Goal: Task Accomplishment & Management: Manage account settings

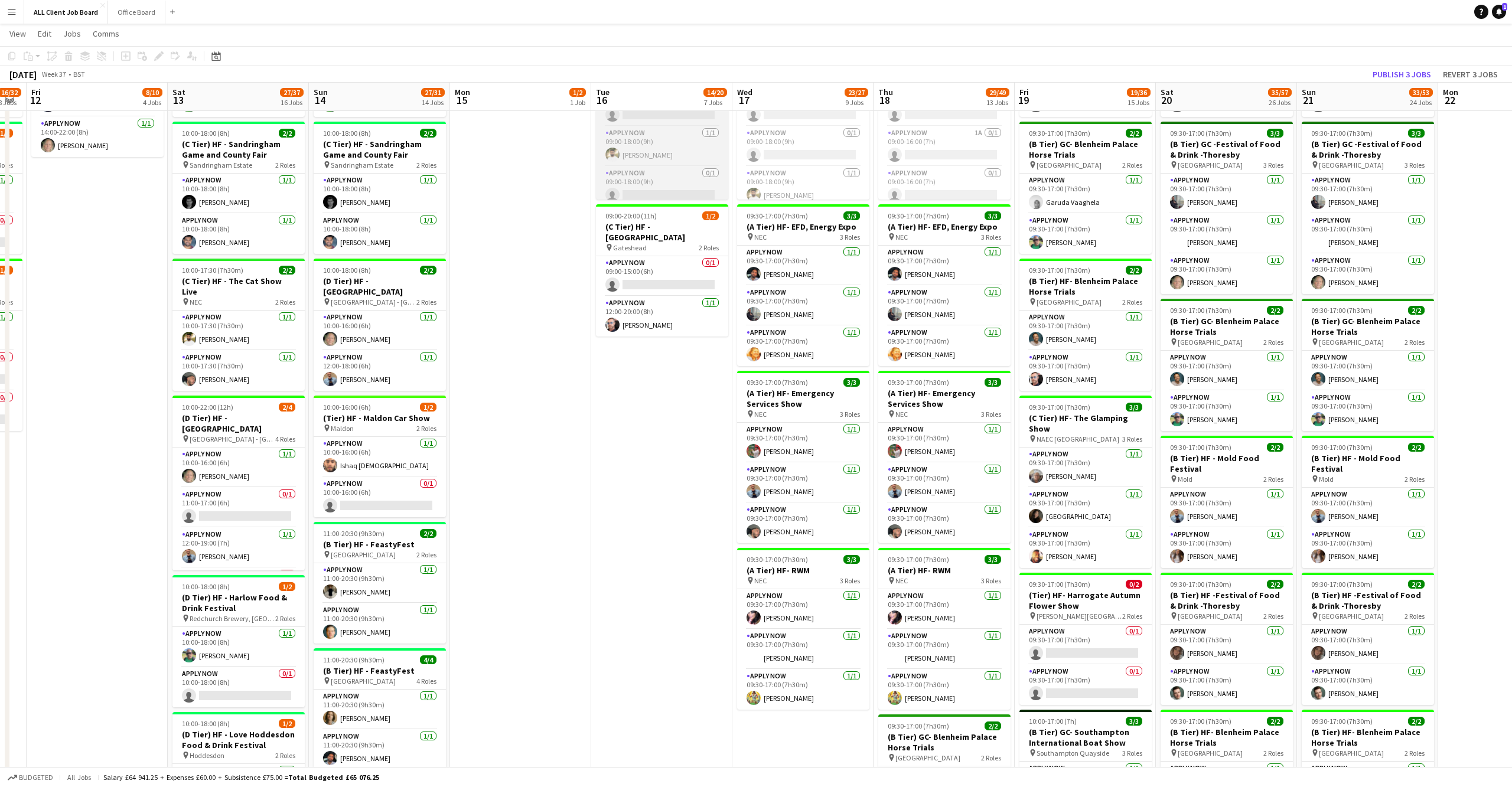
scroll to position [0, 395]
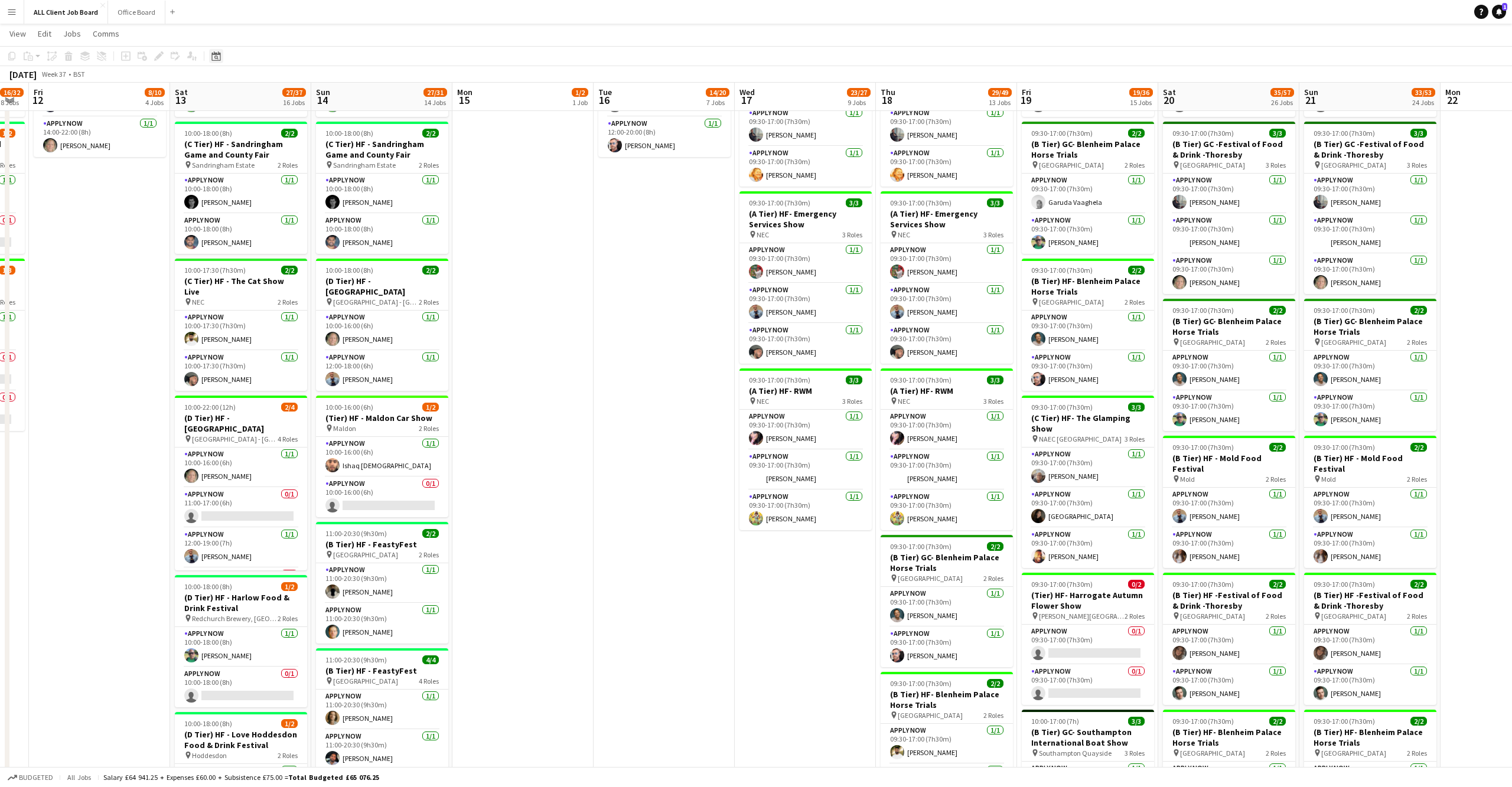
click at [220, 55] on icon "Date picker" at bounding box center [216, 56] width 9 height 9
drag, startPoint x: 296, startPoint y: 215, endPoint x: 302, endPoint y: 219, distance: 7.2
click at [299, 217] on div "[DATE] [DATE] [DATE] M [DATE] T [DATE] W [DATE] T [DATE] F [DATE] S [DATE] S [D…" at bounding box center [264, 162] width 118 height 173
click at [312, 226] on button "[DATE]" at bounding box center [299, 229] width 34 height 19
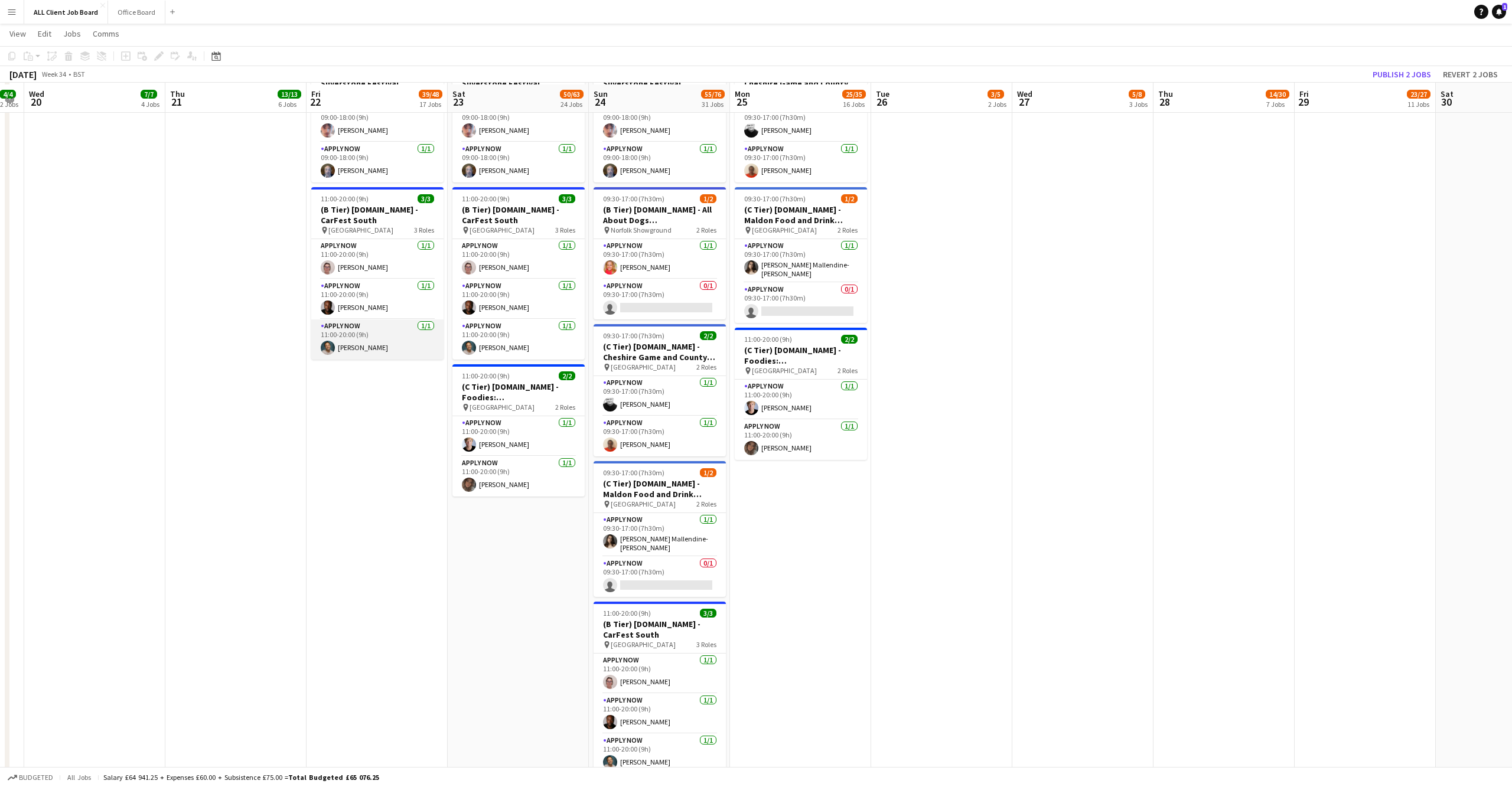
scroll to position [4599, 0]
click at [609, 436] on app-user-avatar at bounding box center [610, 443] width 14 height 14
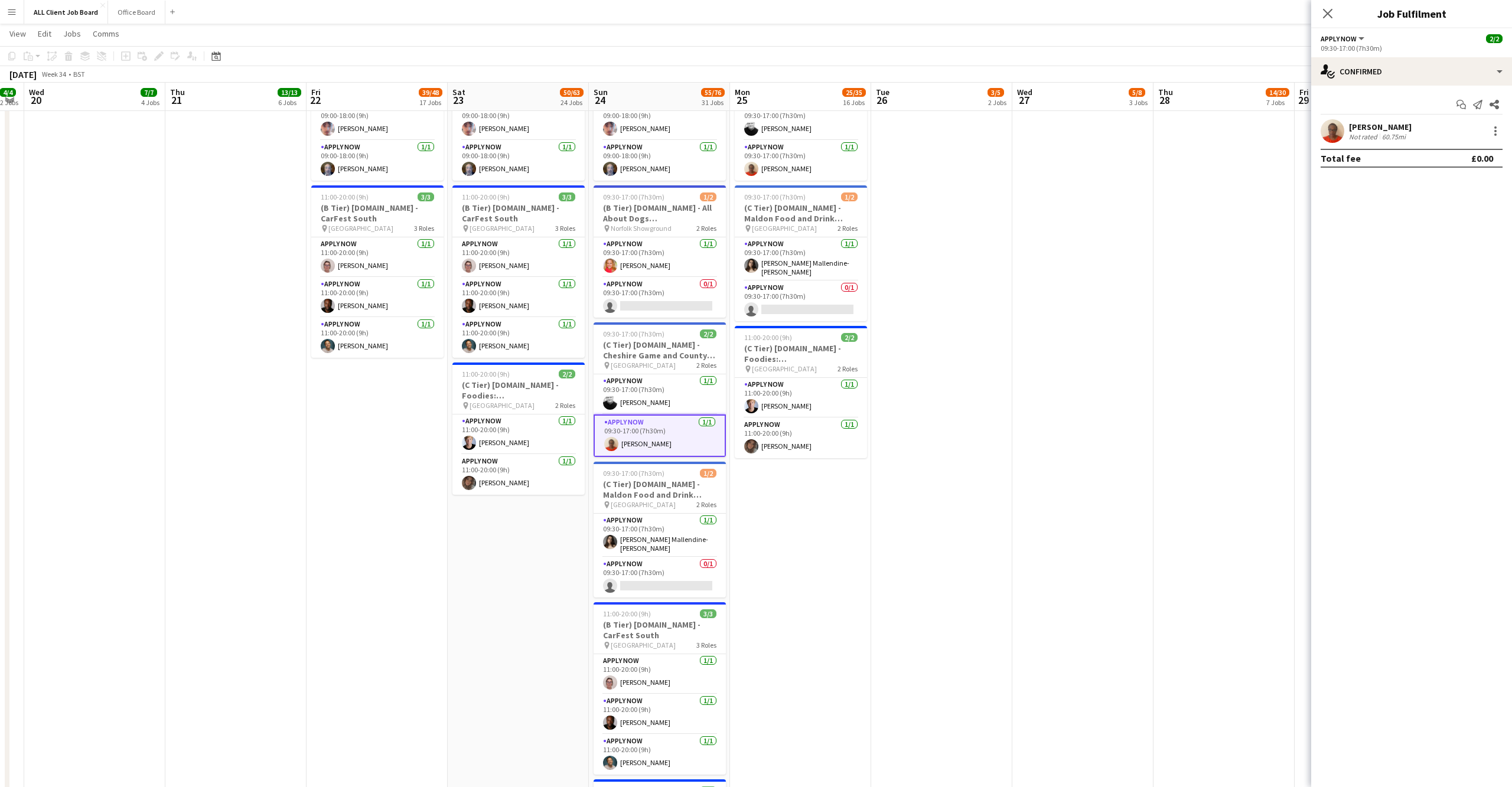
click at [1330, 133] on app-user-avatar at bounding box center [1332, 131] width 24 height 24
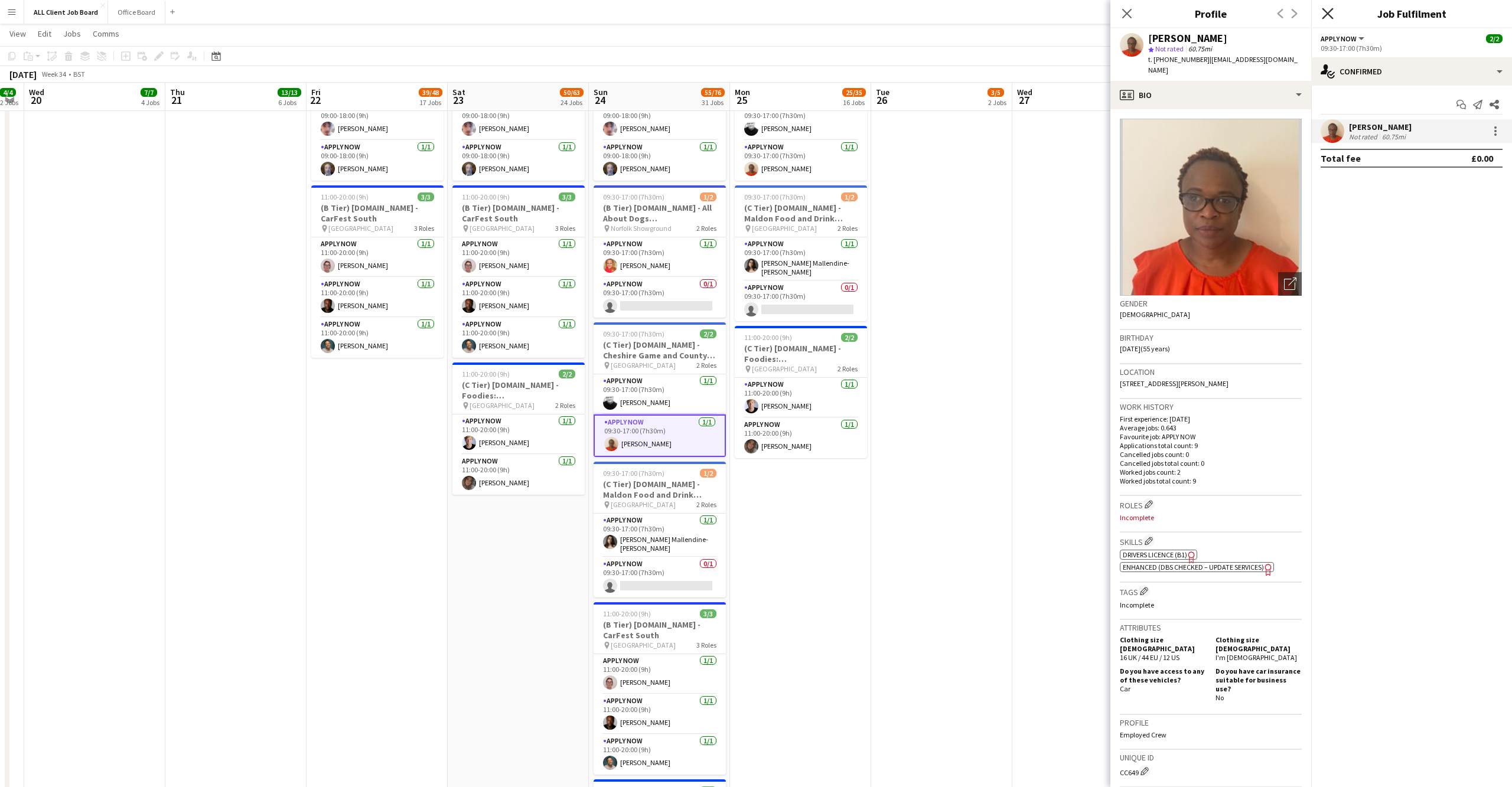
click at [1328, 14] on icon at bounding box center [1327, 13] width 11 height 11
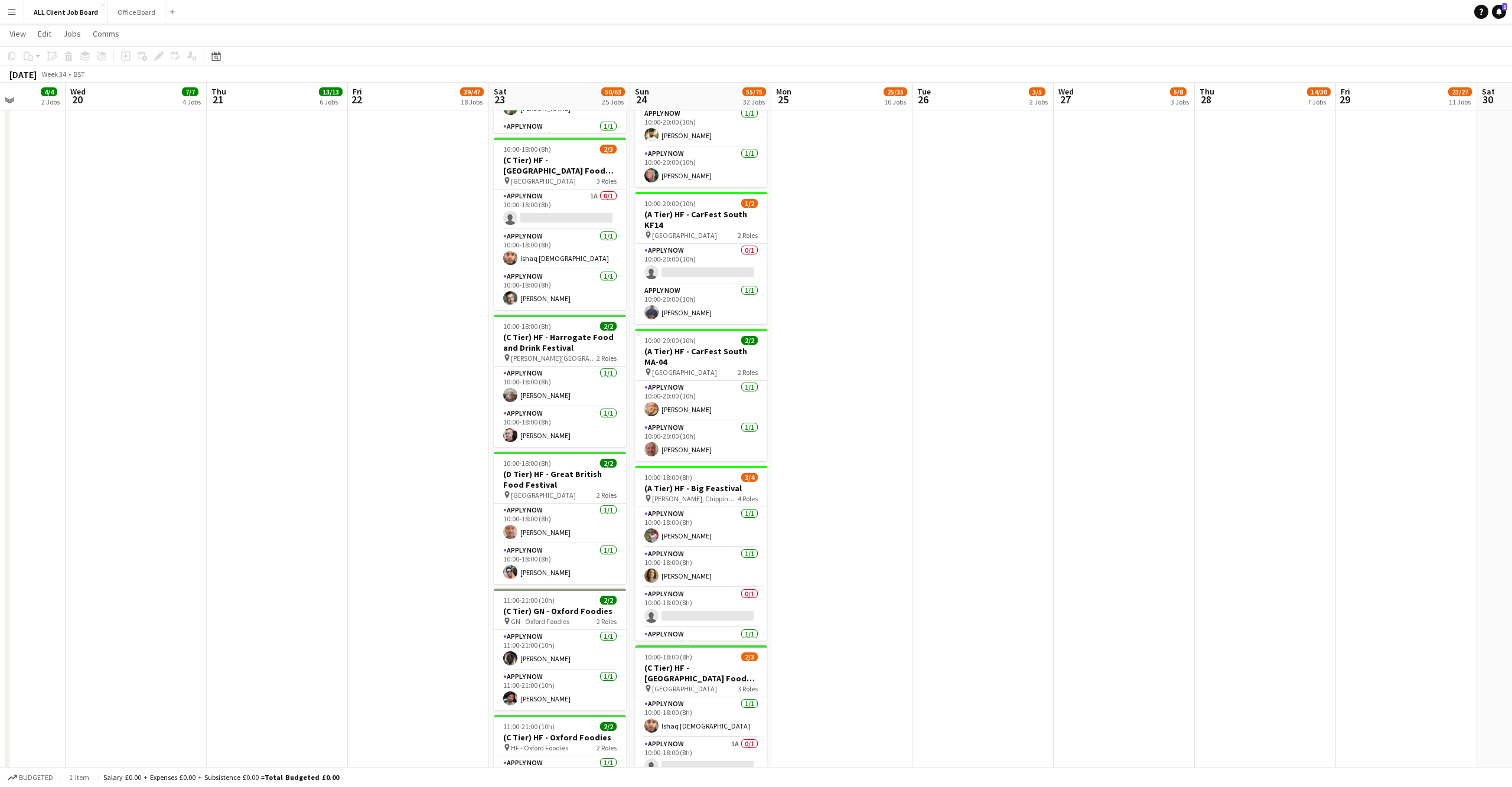
scroll to position [2154, 0]
click at [508, 251] on app-user-avatar at bounding box center [510, 258] width 14 height 14
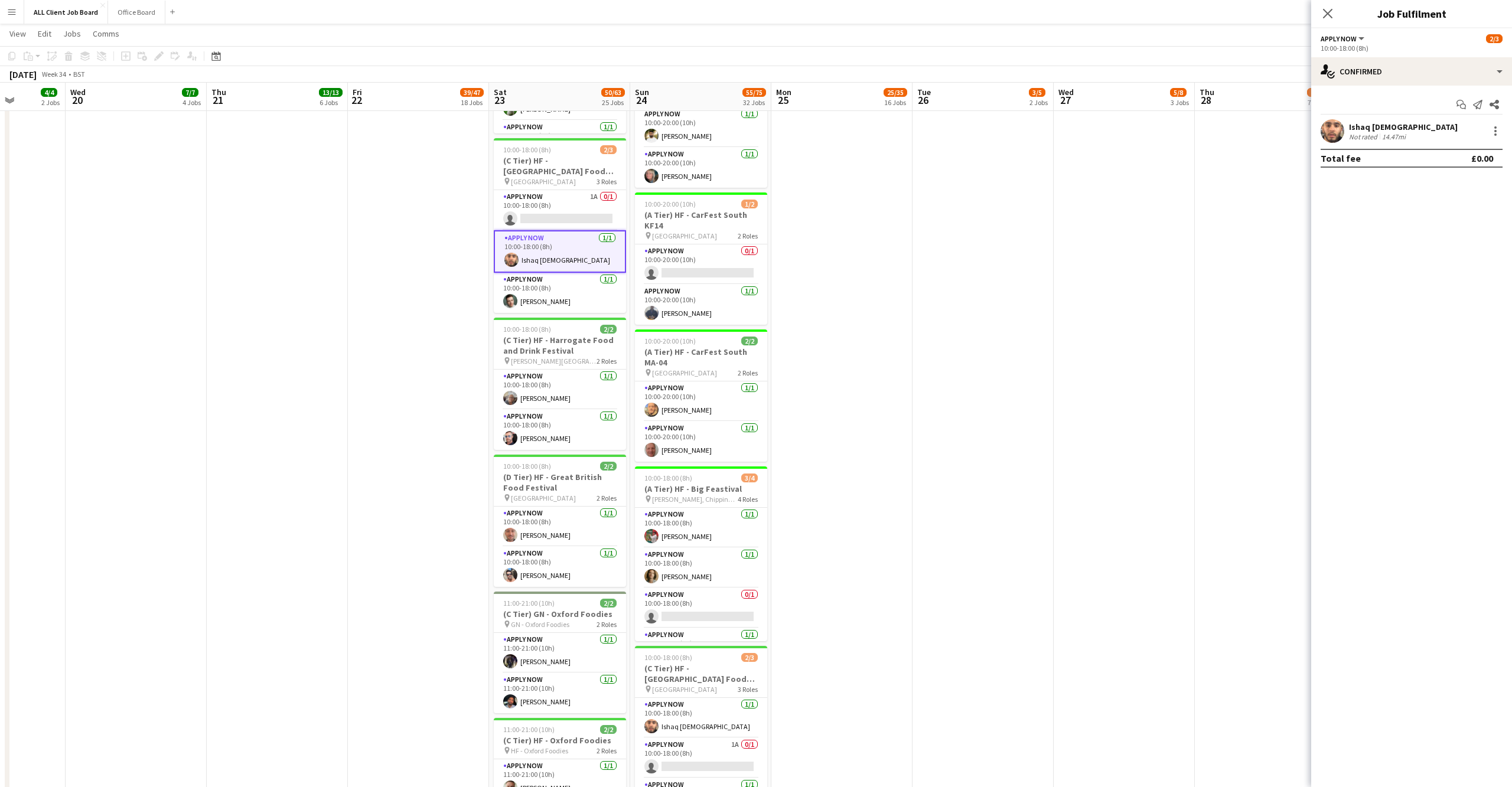
click at [1335, 133] on app-user-avatar at bounding box center [1332, 131] width 24 height 24
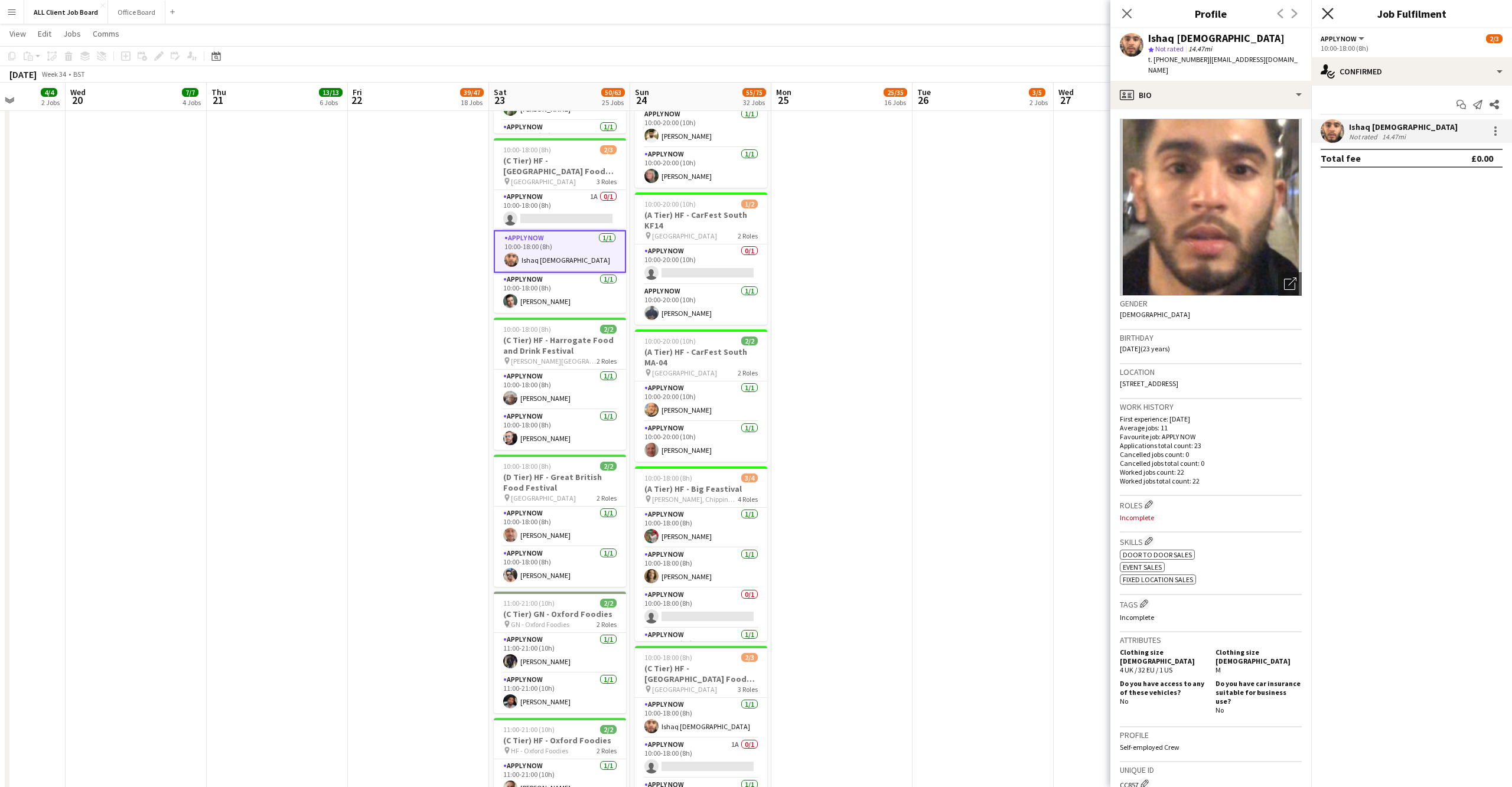
click at [1332, 9] on icon at bounding box center [1327, 13] width 11 height 11
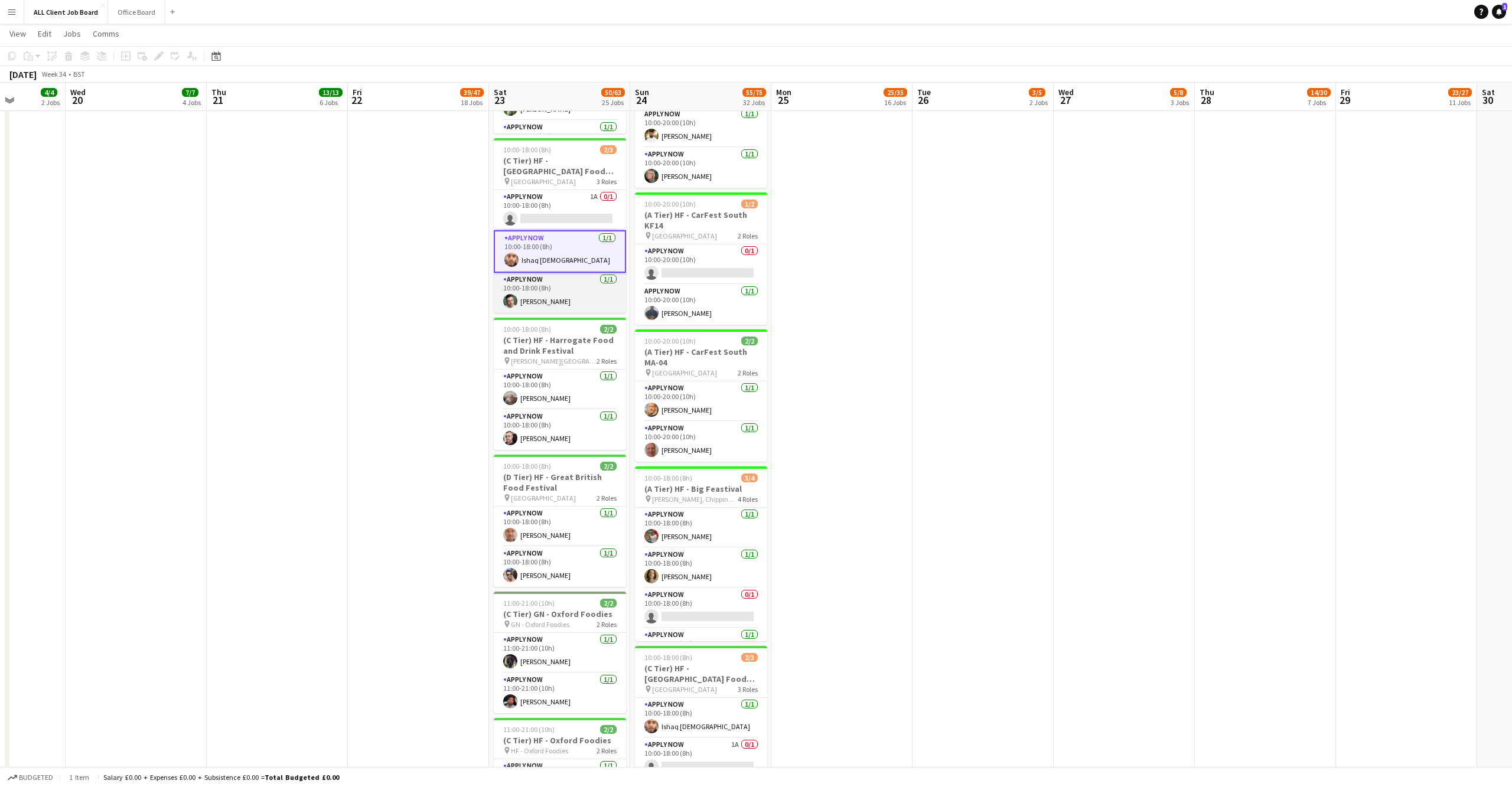
click at [508, 294] on app-user-avatar at bounding box center [510, 301] width 14 height 14
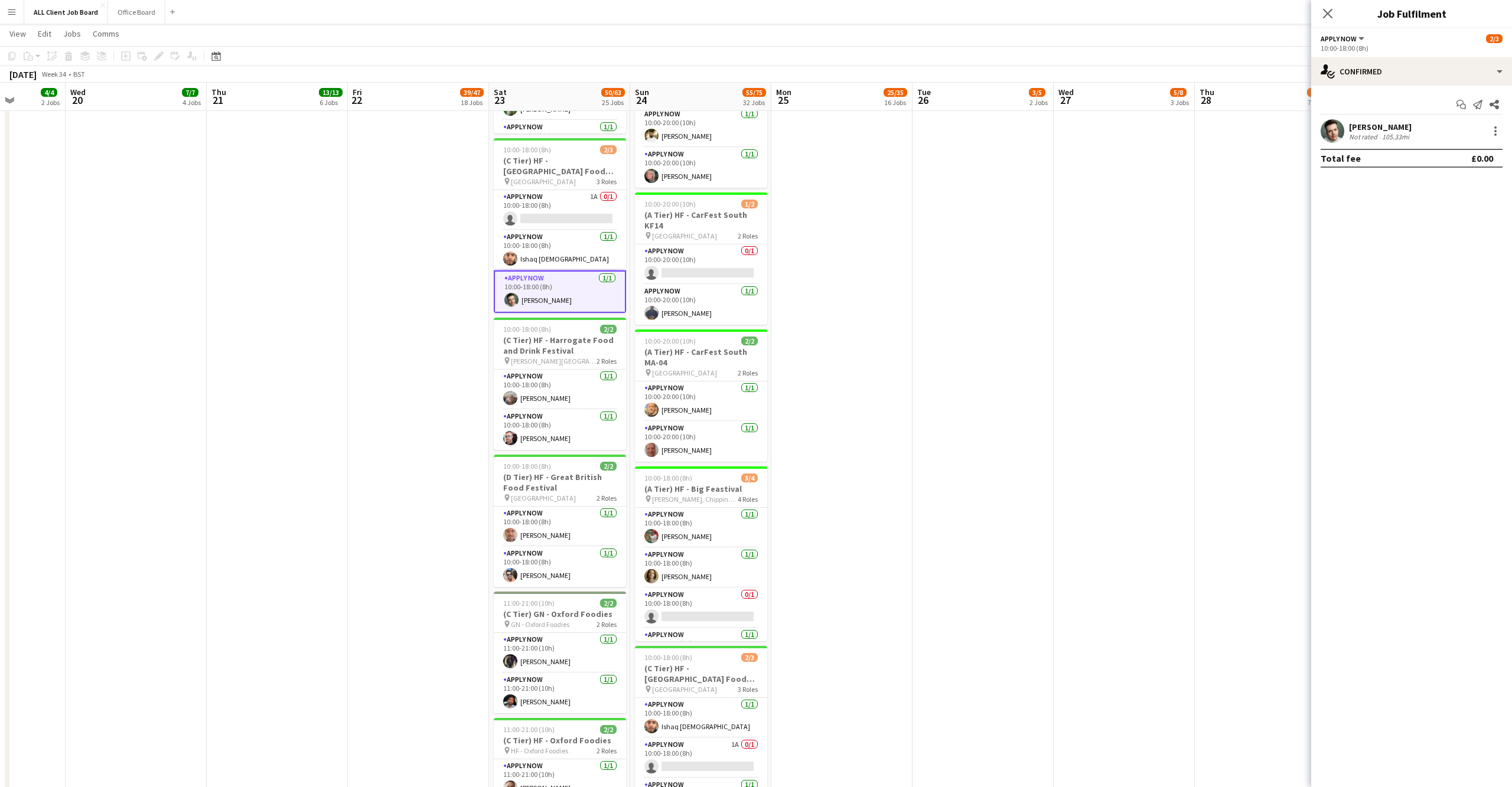
click at [1328, 131] on app-user-avatar at bounding box center [1332, 131] width 24 height 24
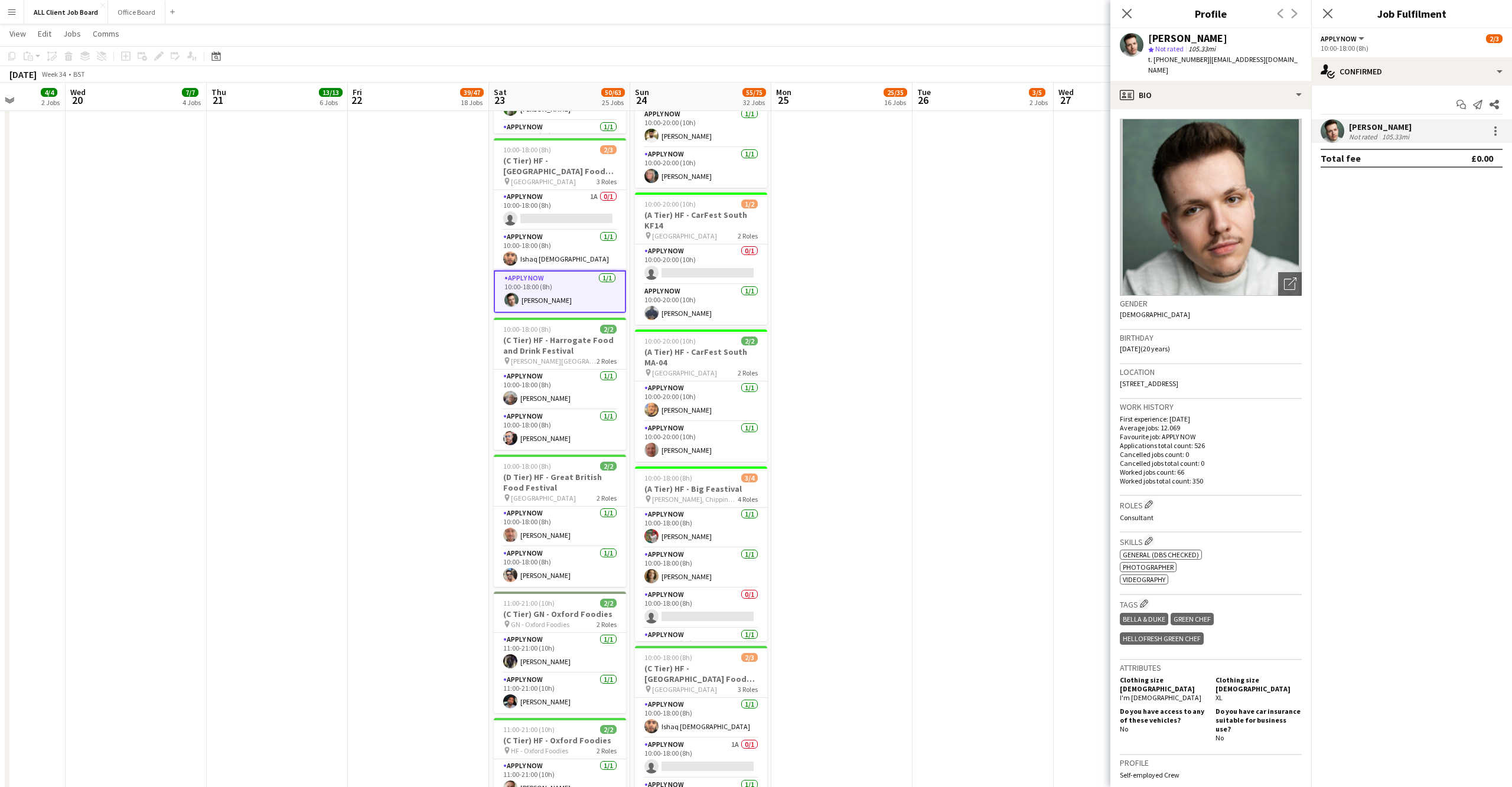
drag, startPoint x: 1325, startPoint y: 13, endPoint x: 1238, endPoint y: 127, distance: 143.4
click at [1326, 13] on icon "Close pop-in" at bounding box center [1327, 14] width 9 height 9
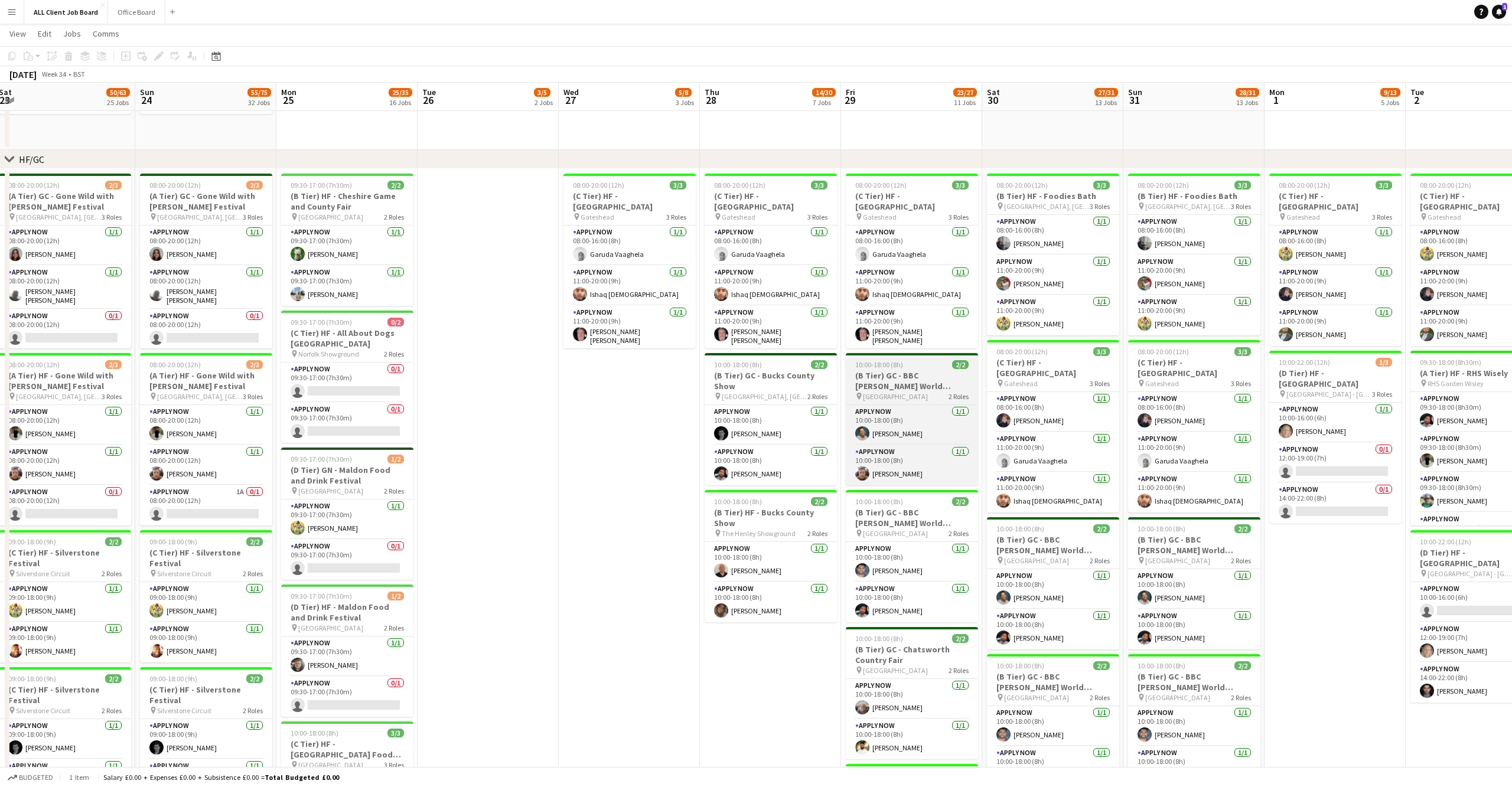
scroll to position [0, 415]
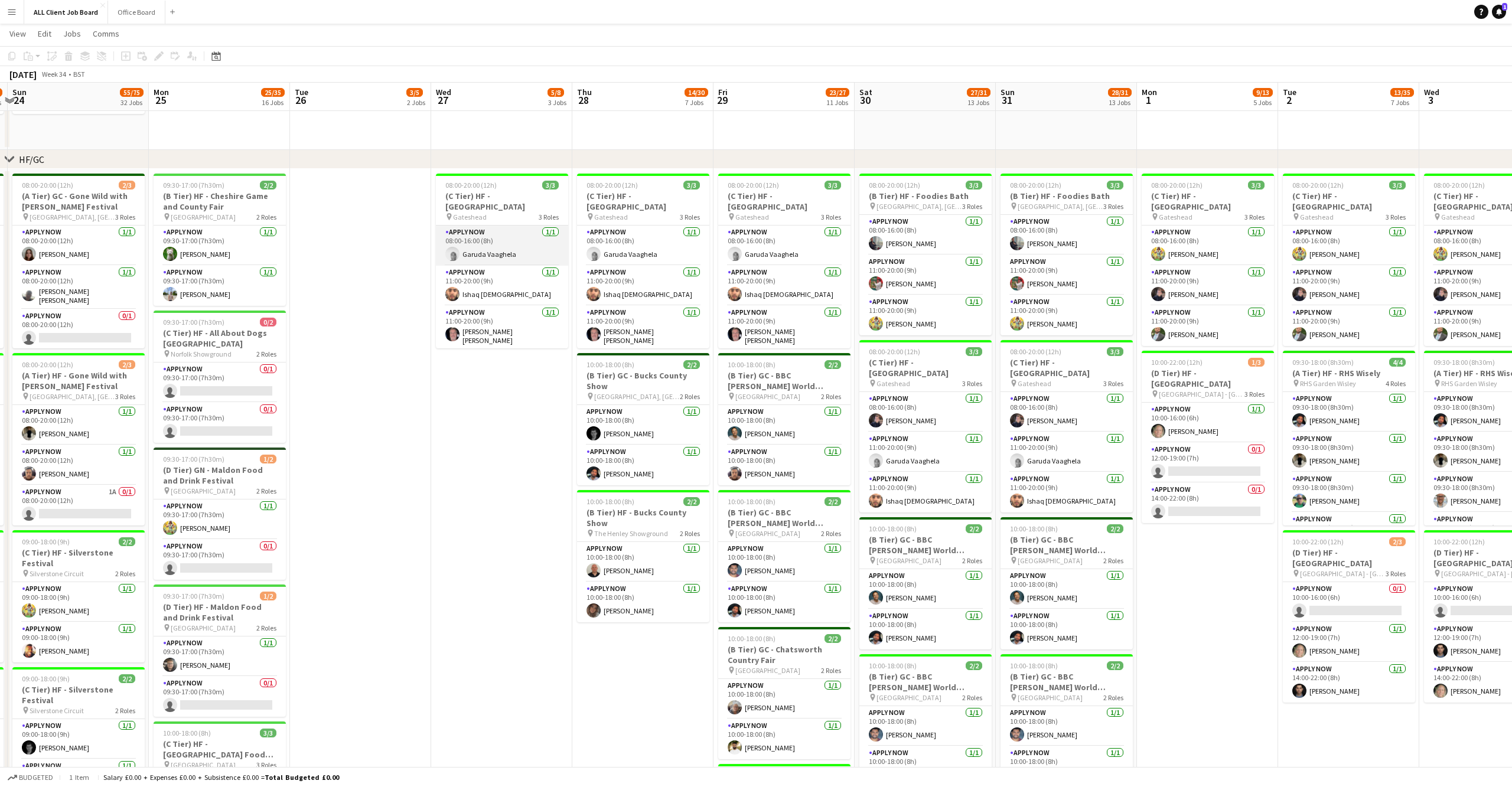
click at [451, 252] on app-user-avatar at bounding box center [453, 254] width 14 height 14
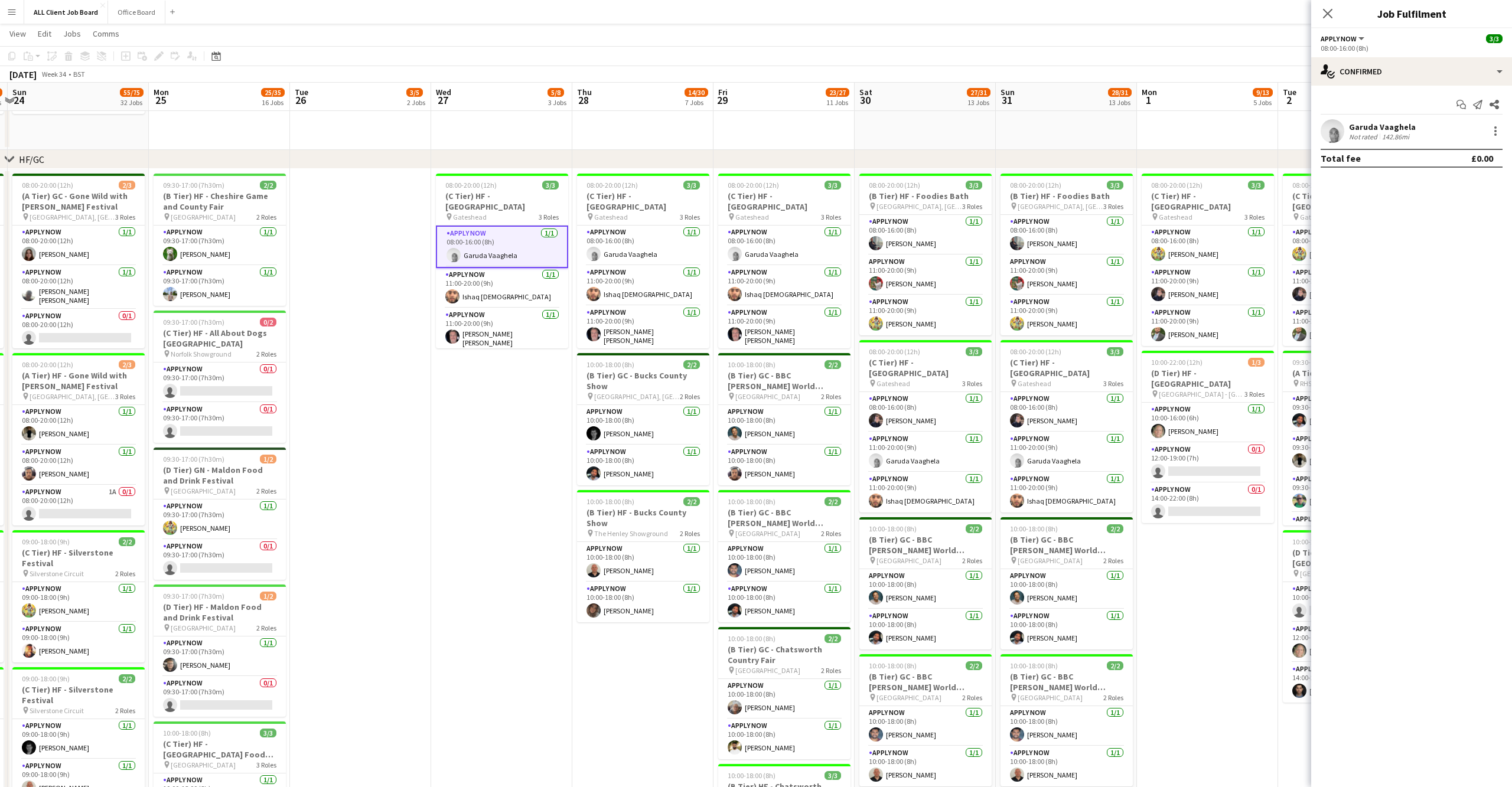
click at [1333, 131] on app-user-avatar at bounding box center [1332, 131] width 24 height 24
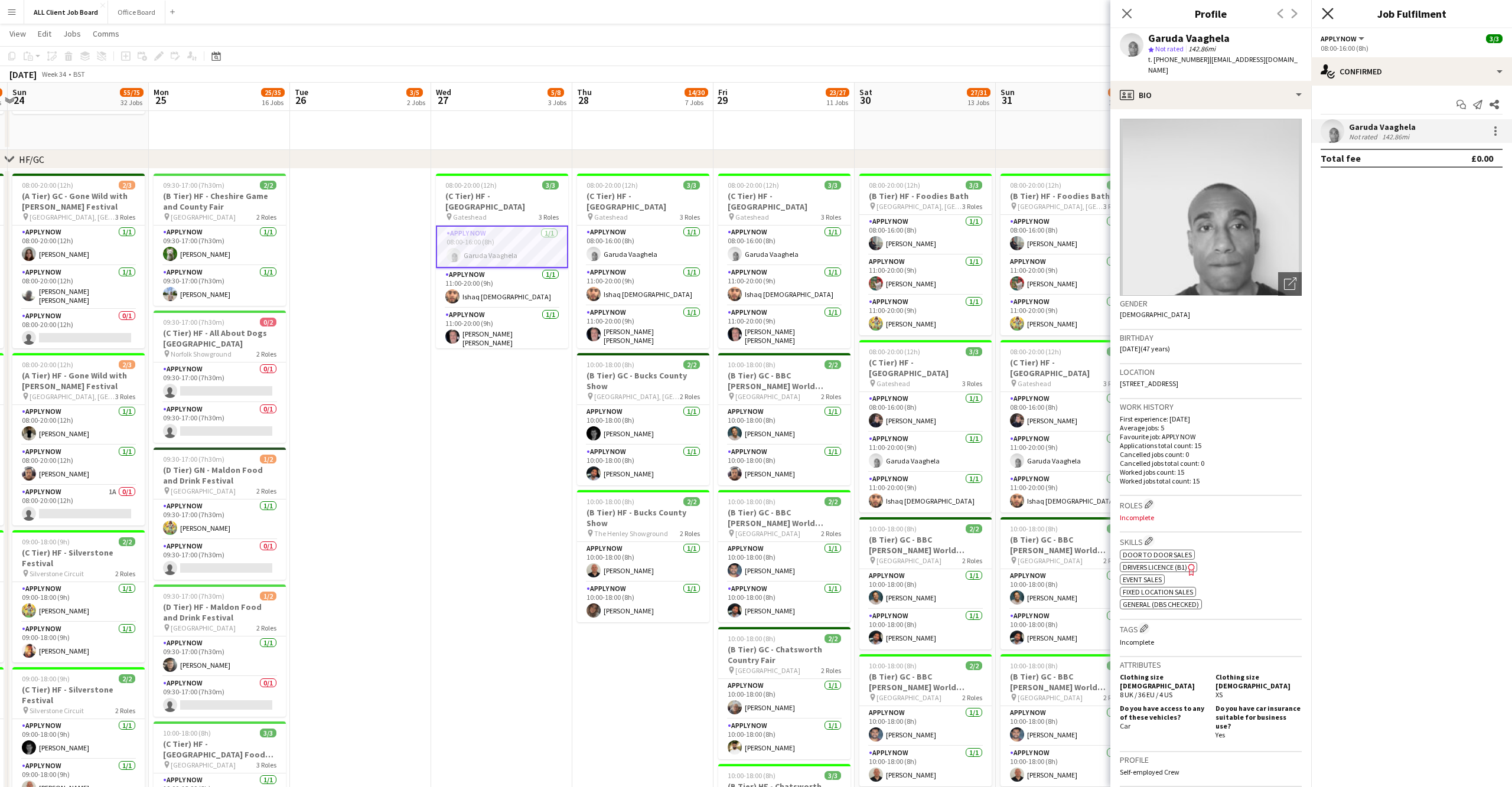
click at [1327, 11] on icon "Close pop-in" at bounding box center [1327, 13] width 11 height 11
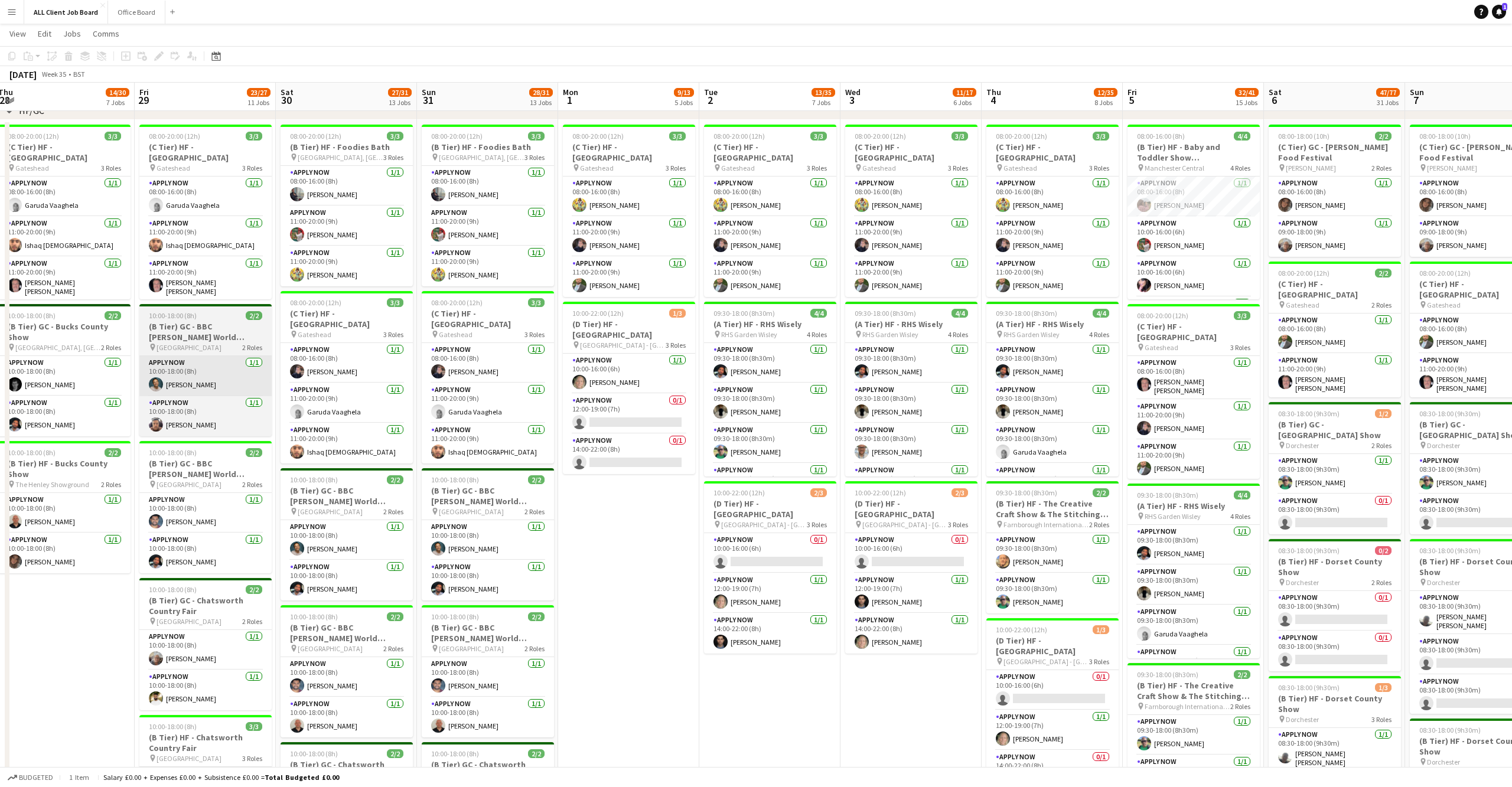
scroll to position [0, 282]
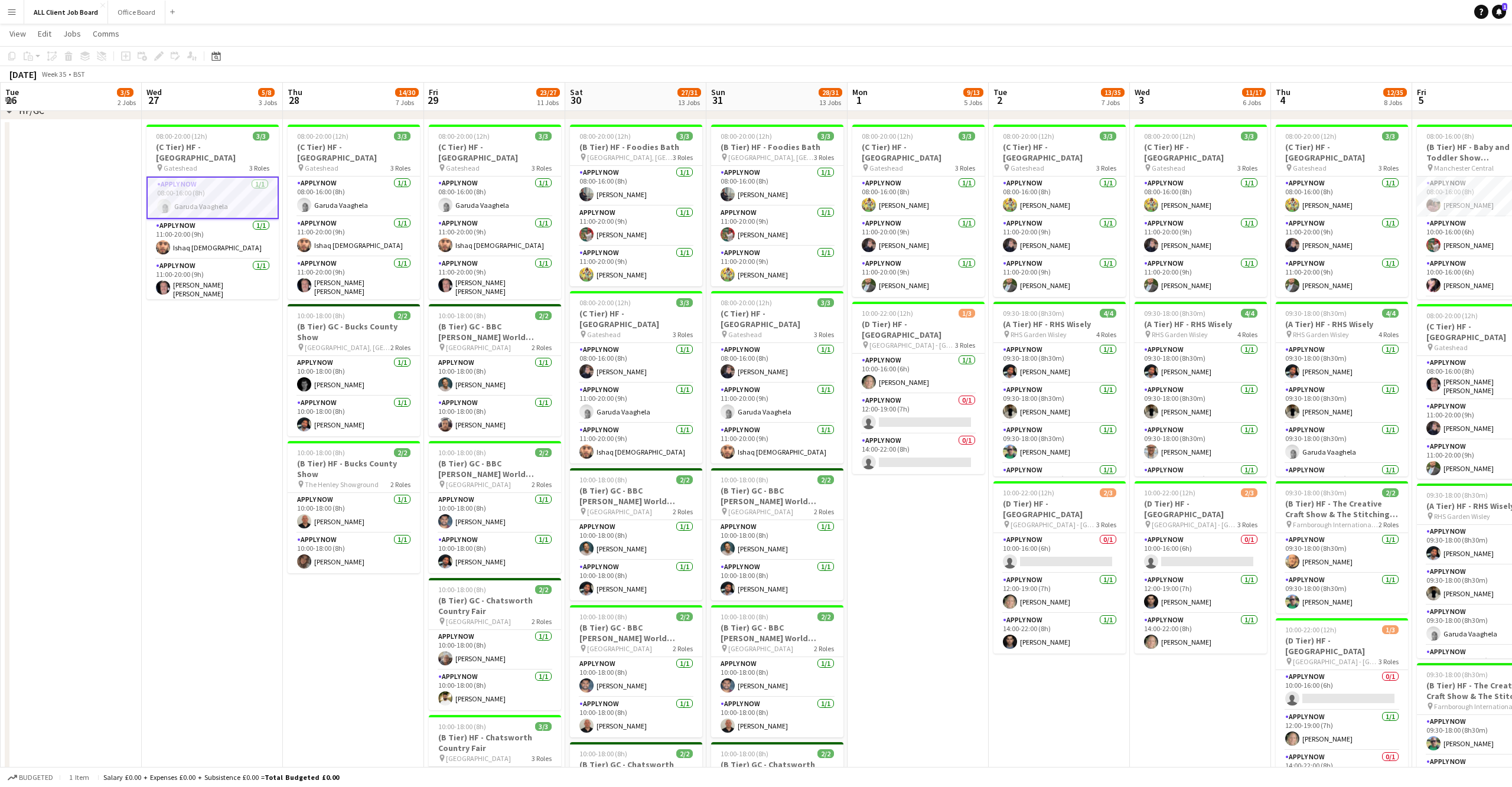
click at [162, 205] on app-user-avatar at bounding box center [164, 206] width 14 height 14
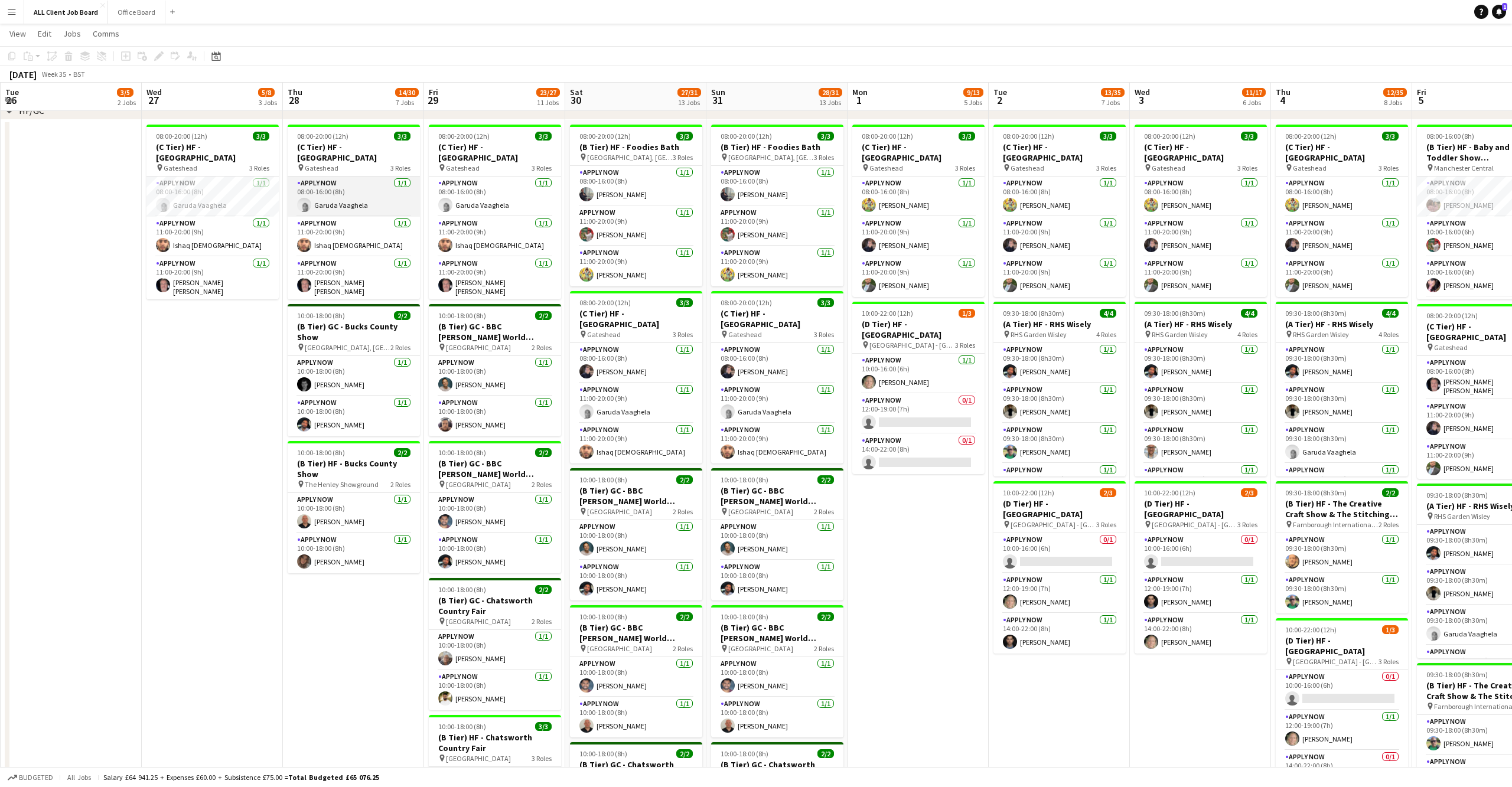
click at [355, 202] on app-card-role "APPLY NOW [DATE] 08:00-16:00 (8h) Garuda Vaaghela" at bounding box center [354, 196] width 132 height 40
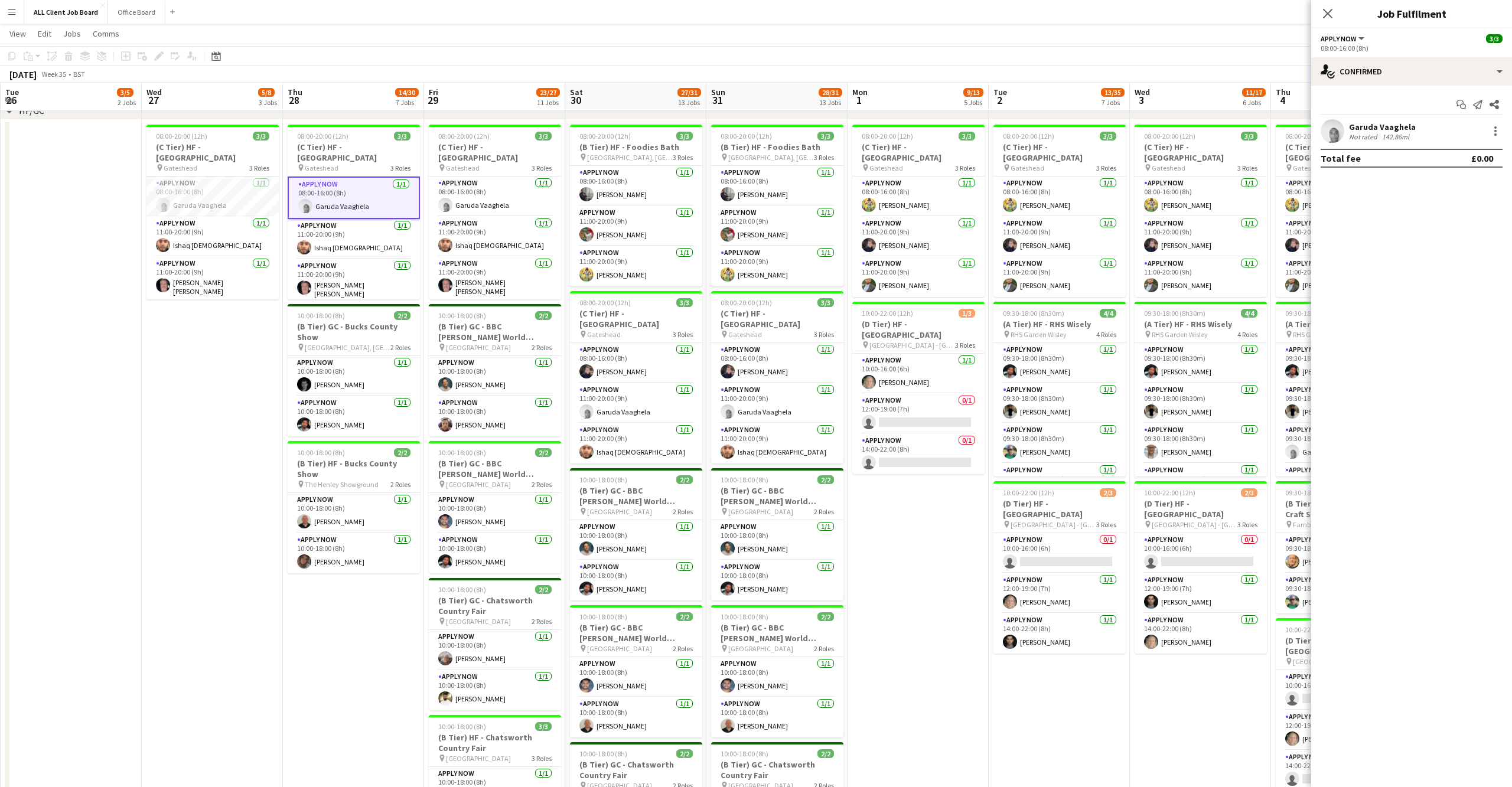
click at [1337, 130] on app-user-avatar at bounding box center [1332, 131] width 24 height 24
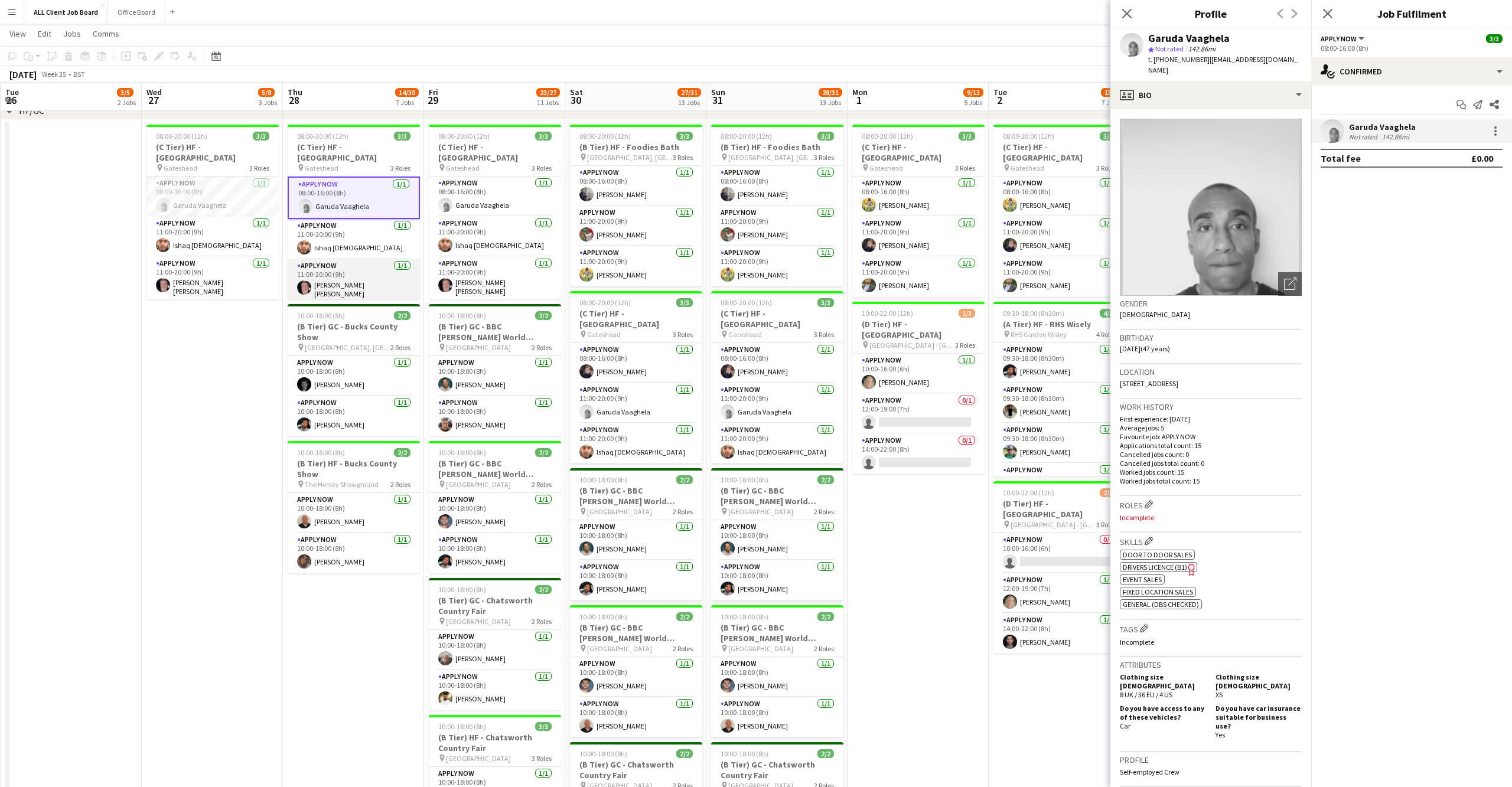
click at [295, 291] on app-card-role "APPLY NOW [DATE] 11:00-20:00 (9h) [PERSON_NAME] [PERSON_NAME]" at bounding box center [354, 281] width 132 height 44
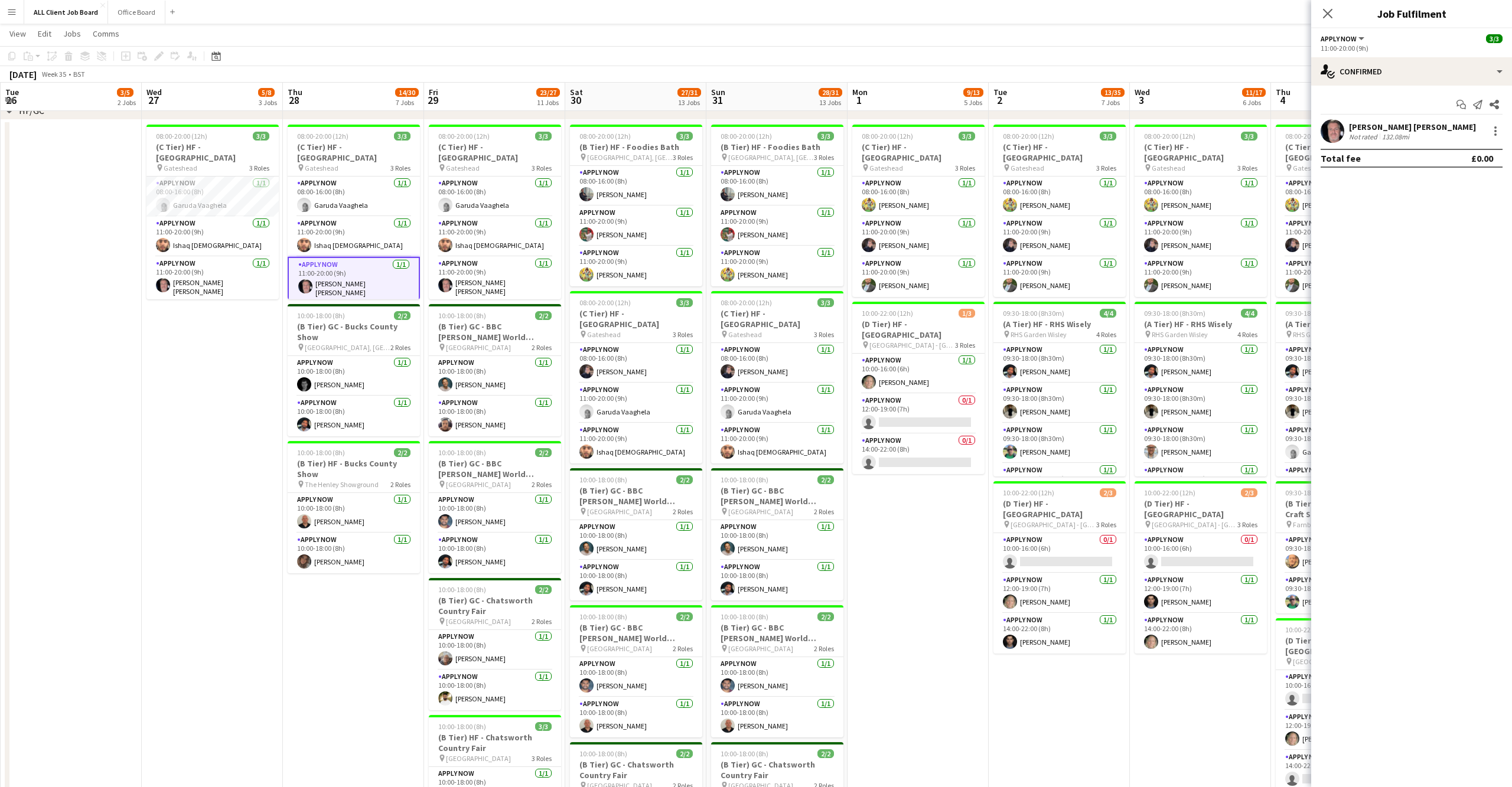
click at [1335, 137] on app-user-avatar at bounding box center [1332, 131] width 24 height 24
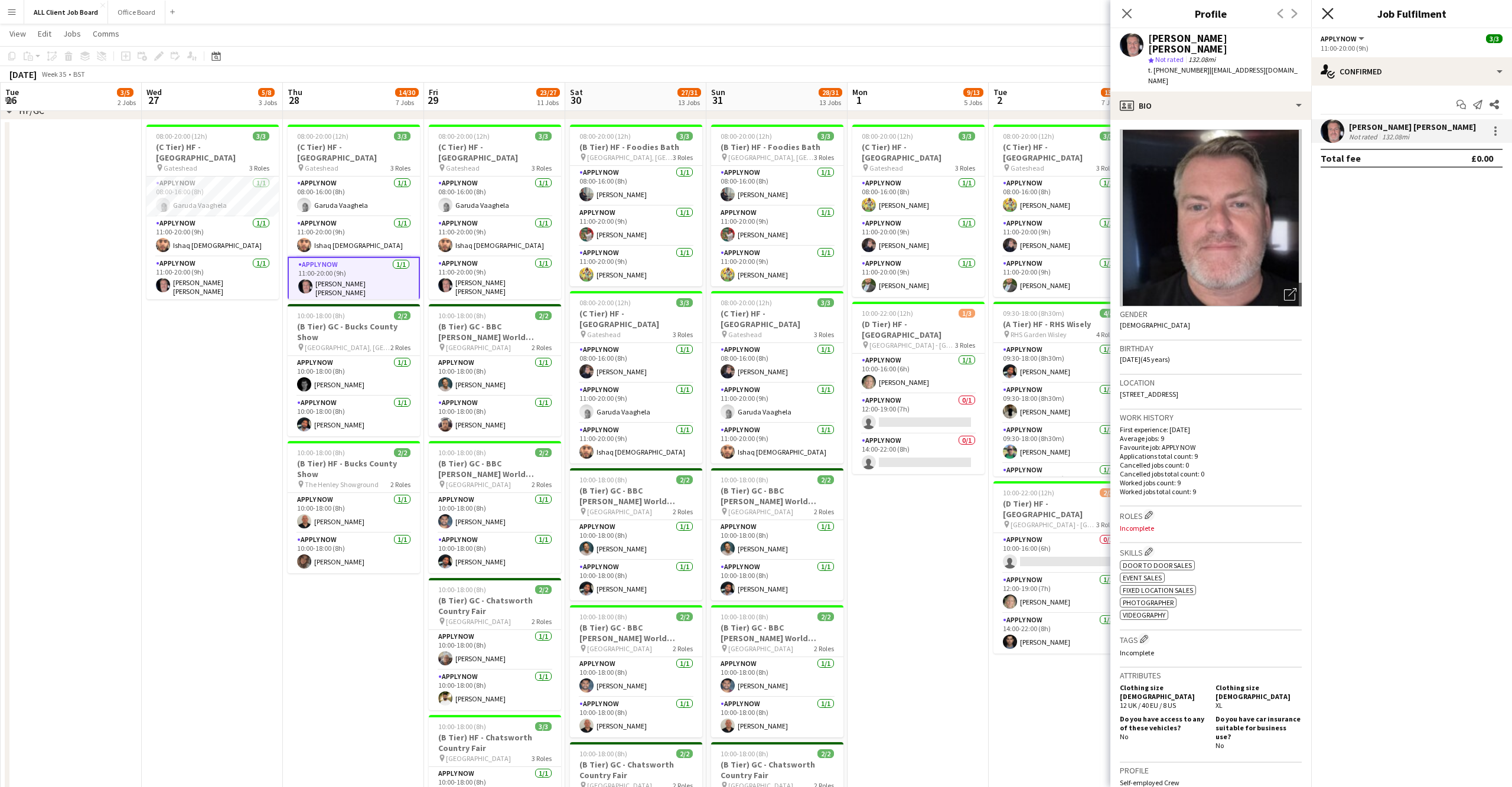
click at [1326, 15] on icon at bounding box center [1327, 13] width 11 height 11
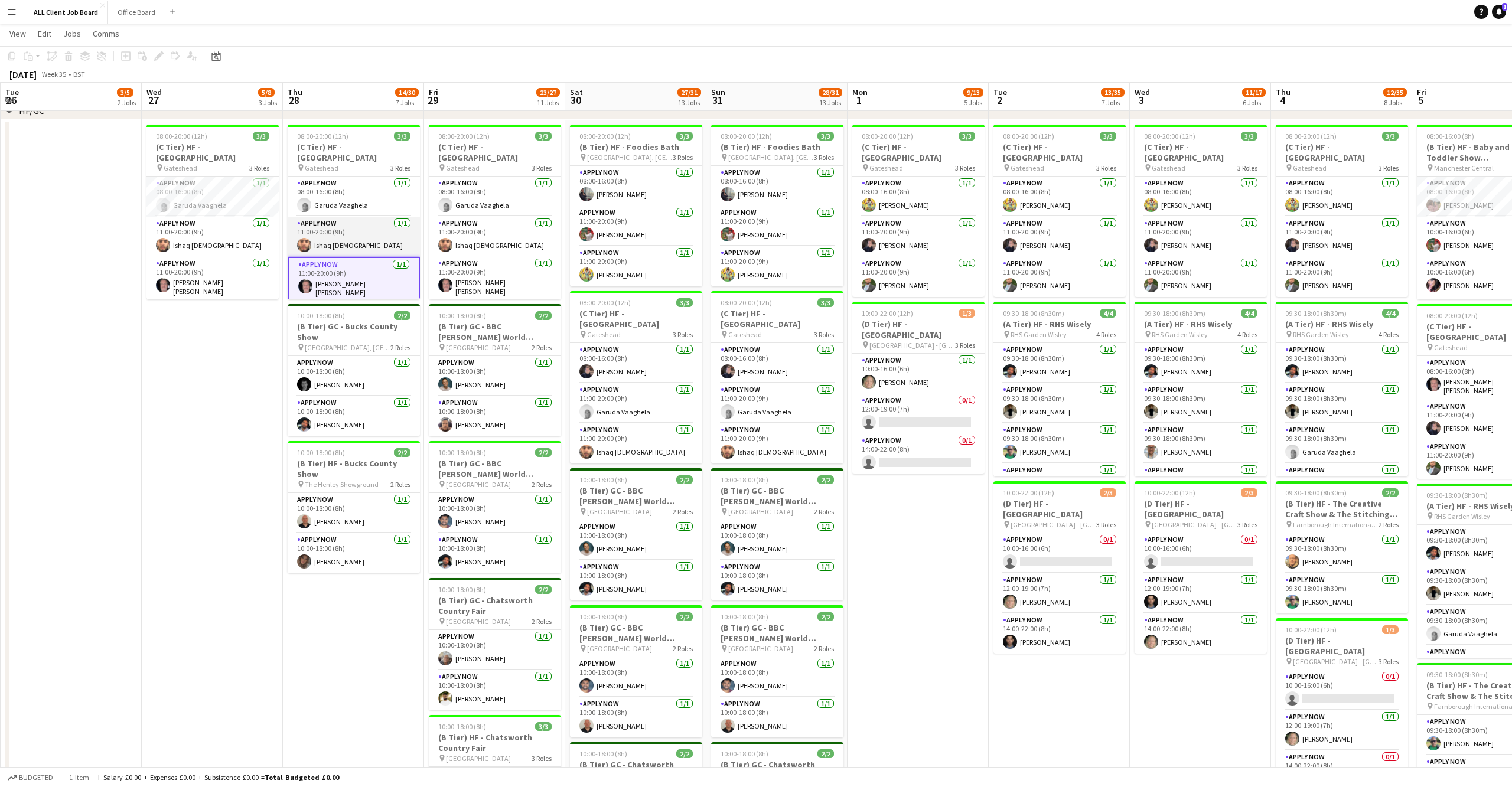
click at [303, 239] on app-user-avatar at bounding box center [304, 245] width 14 height 14
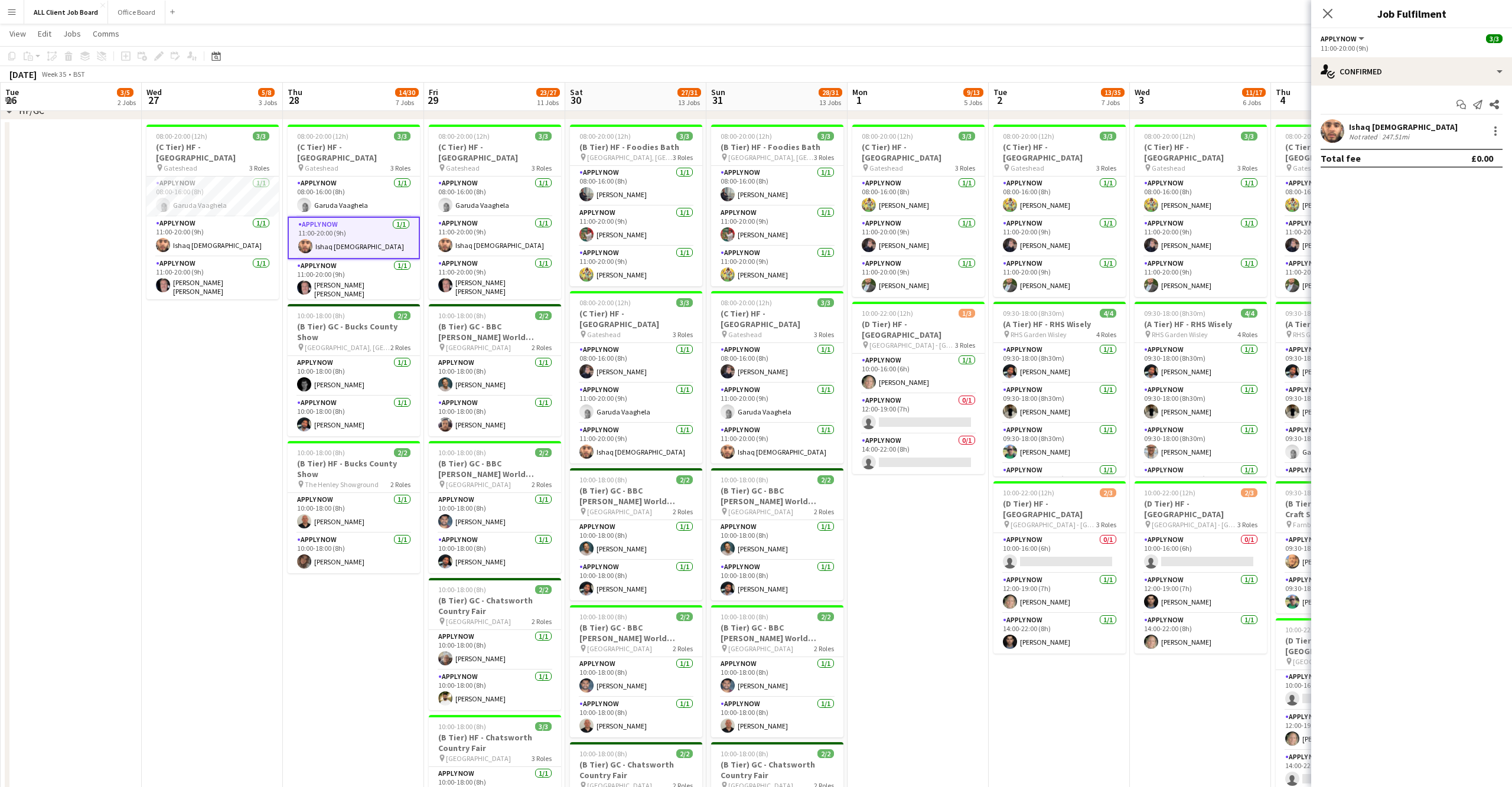
click at [1345, 130] on div "Ishaq [DEMOGRAPHIC_DATA] Not rated 247.51mi" at bounding box center [1411, 131] width 201 height 24
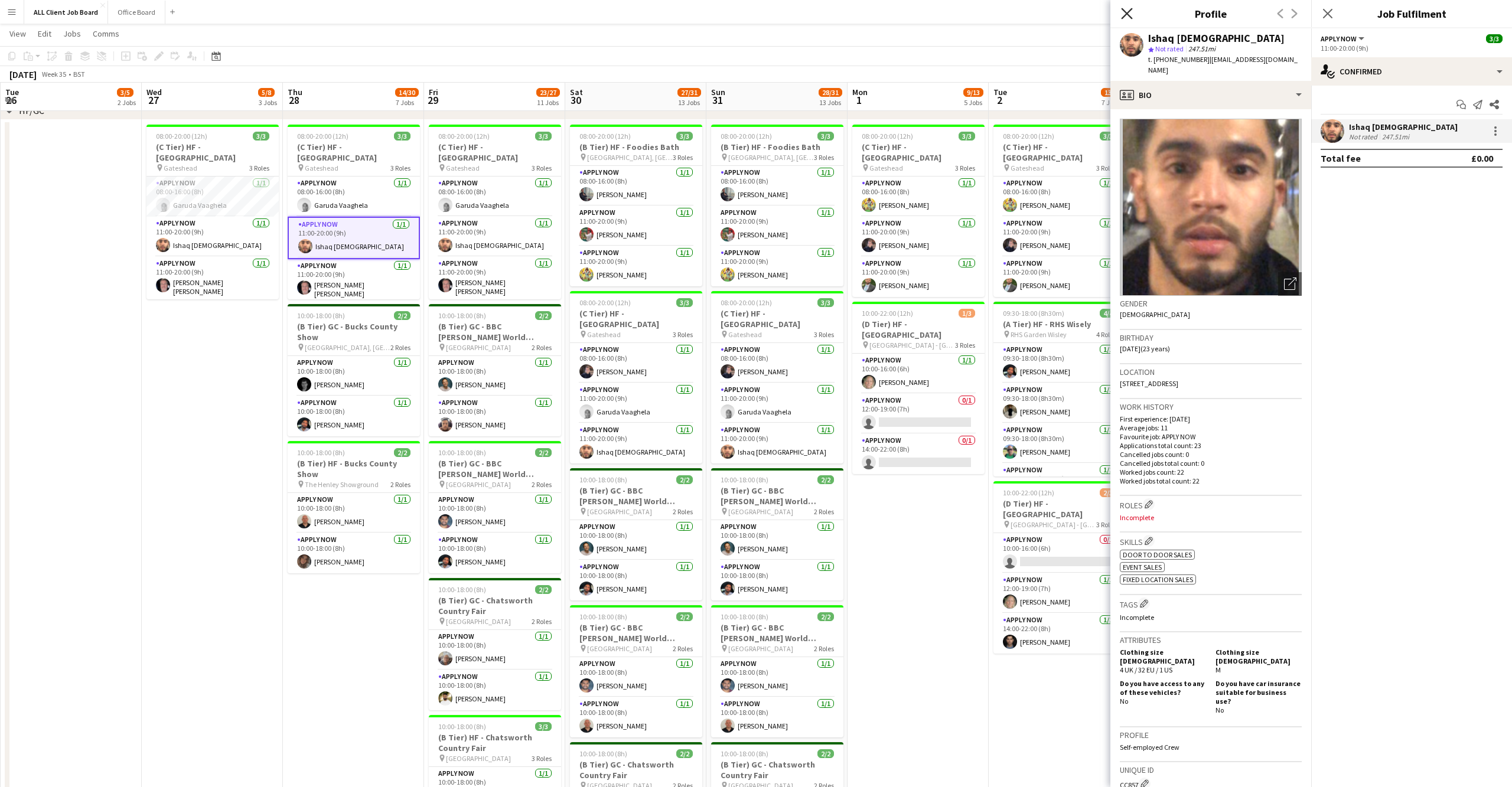
click at [1127, 15] on icon "Close pop-in" at bounding box center [1126, 13] width 11 height 11
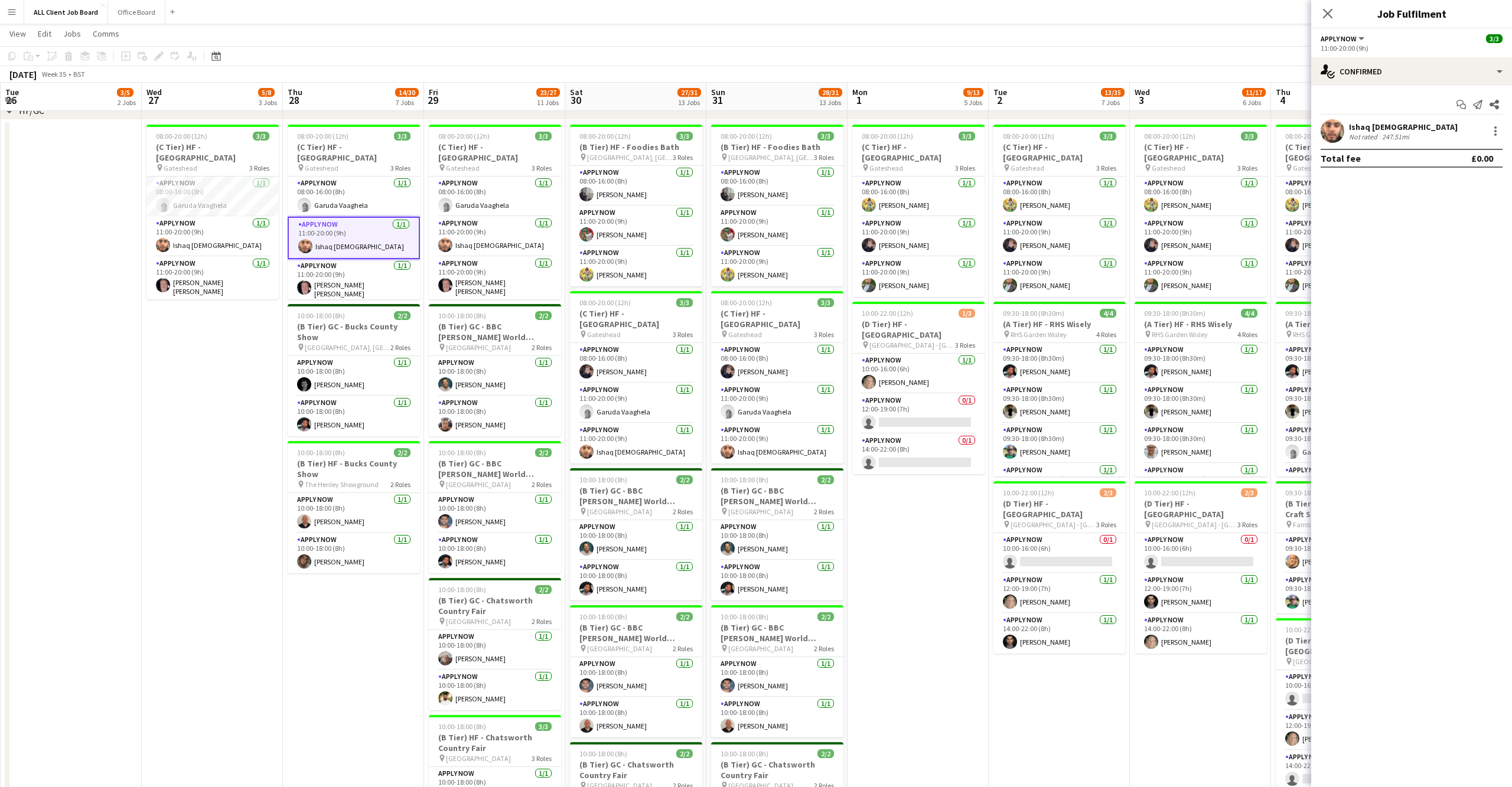
click at [1325, 19] on app-icon "Close pop-in" at bounding box center [1327, 14] width 14 height 14
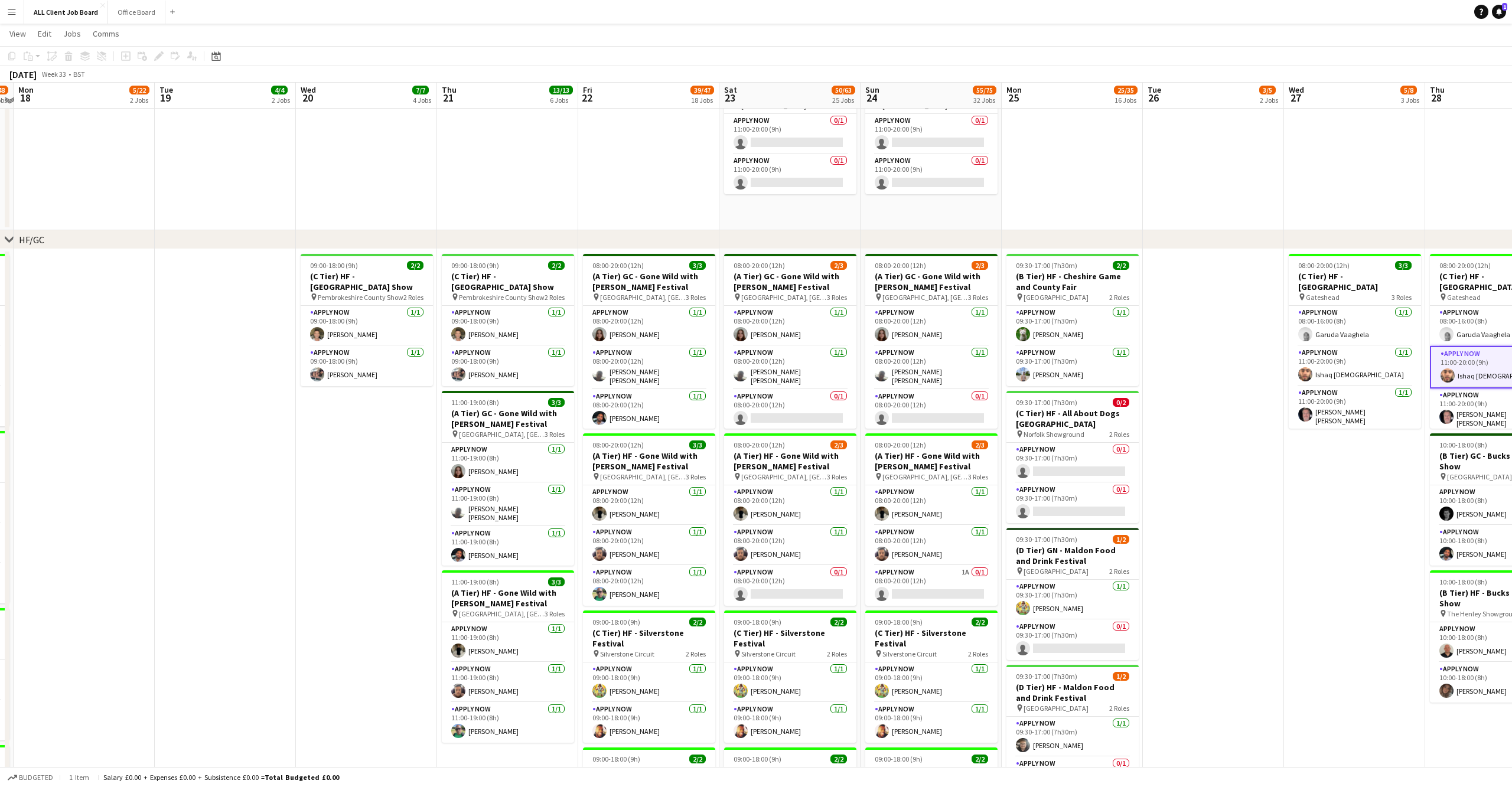
scroll to position [0, 407]
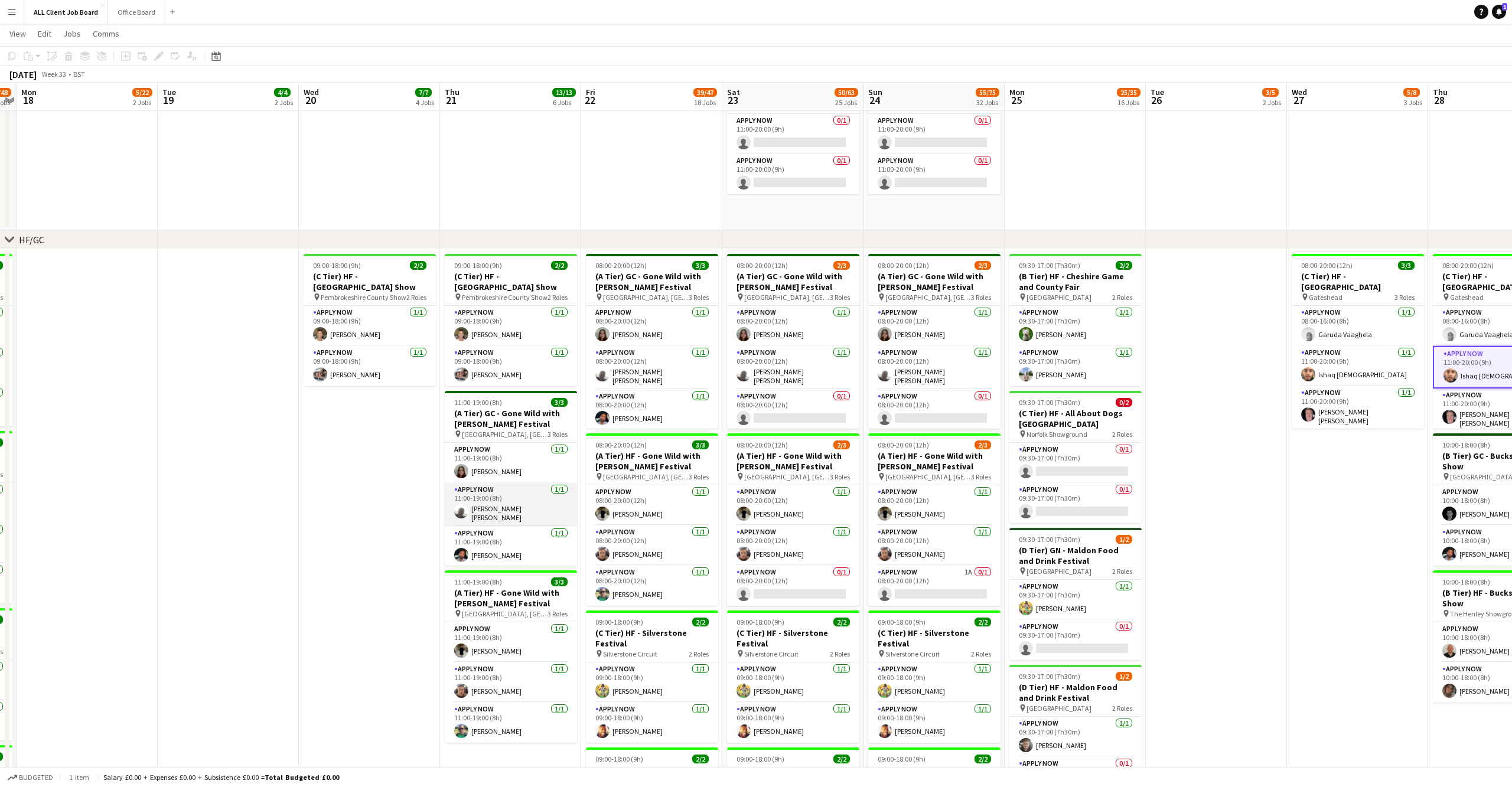
click at [452, 508] on app-card-role "APPLY NOW [DATE] 11:00-19:00 (8h) [PERSON_NAME] [PERSON_NAME]" at bounding box center [511, 504] width 132 height 44
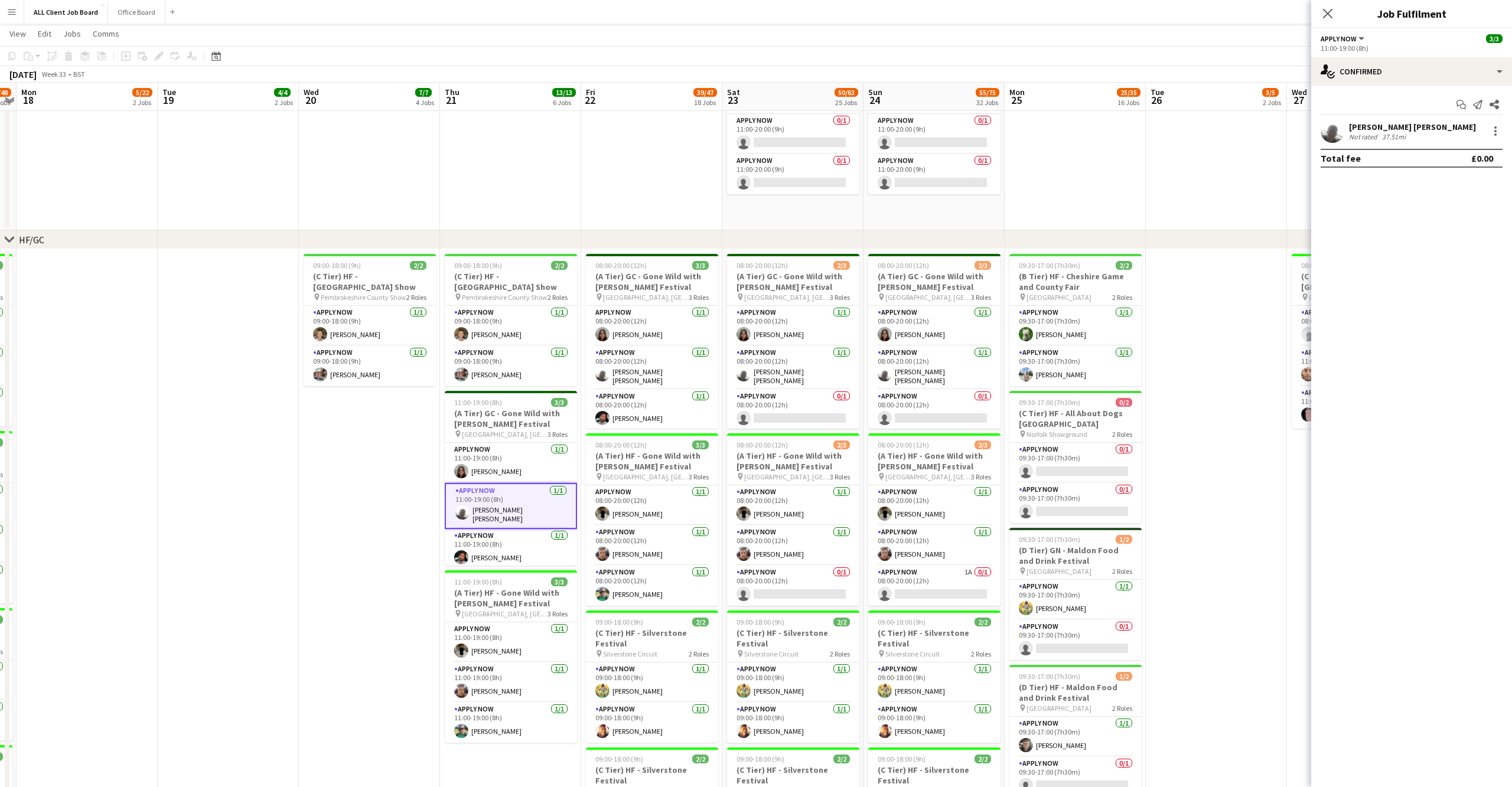
click at [1337, 136] on app-user-avatar at bounding box center [1332, 131] width 24 height 24
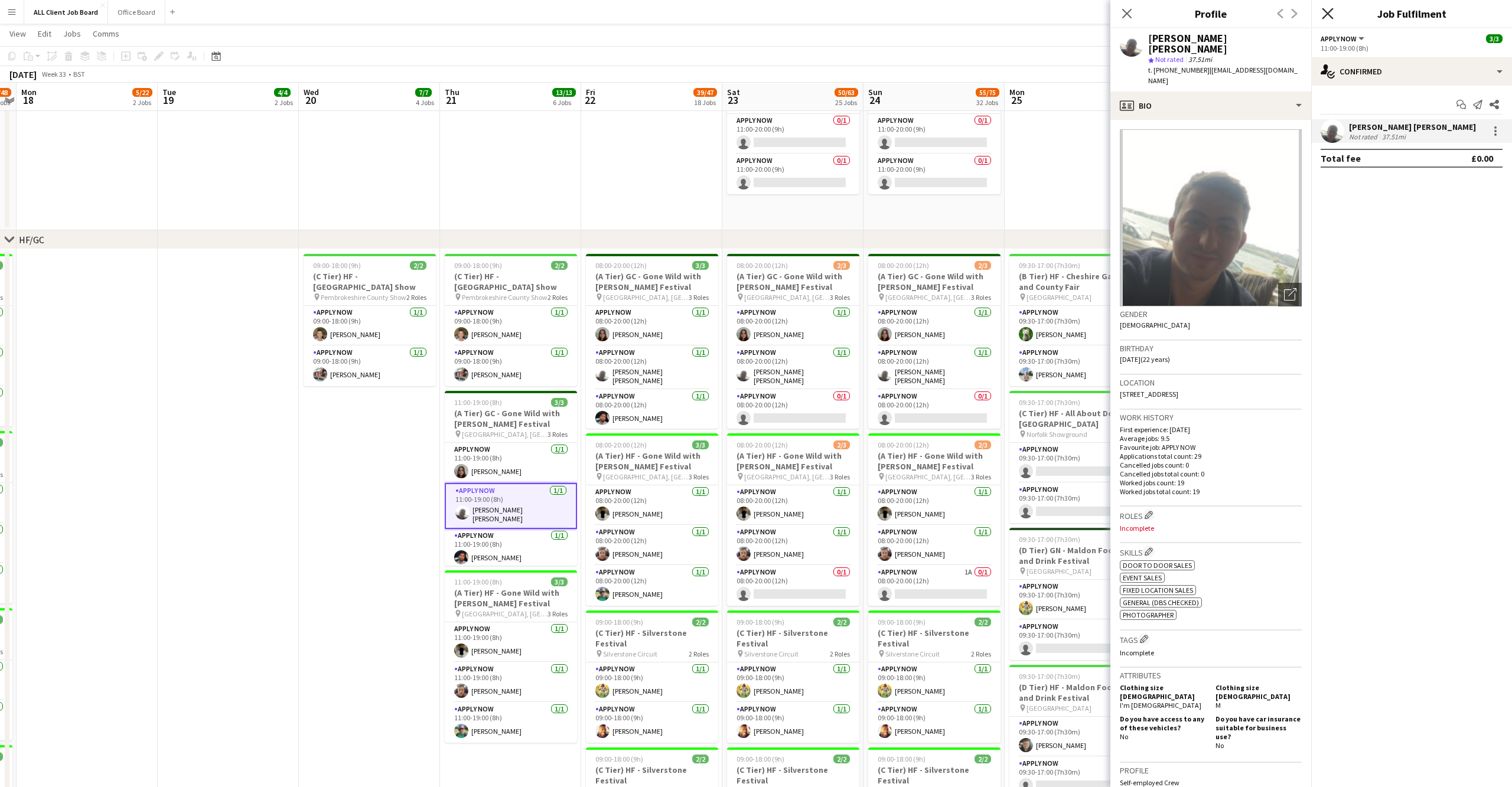
click at [1326, 15] on icon at bounding box center [1327, 13] width 11 height 11
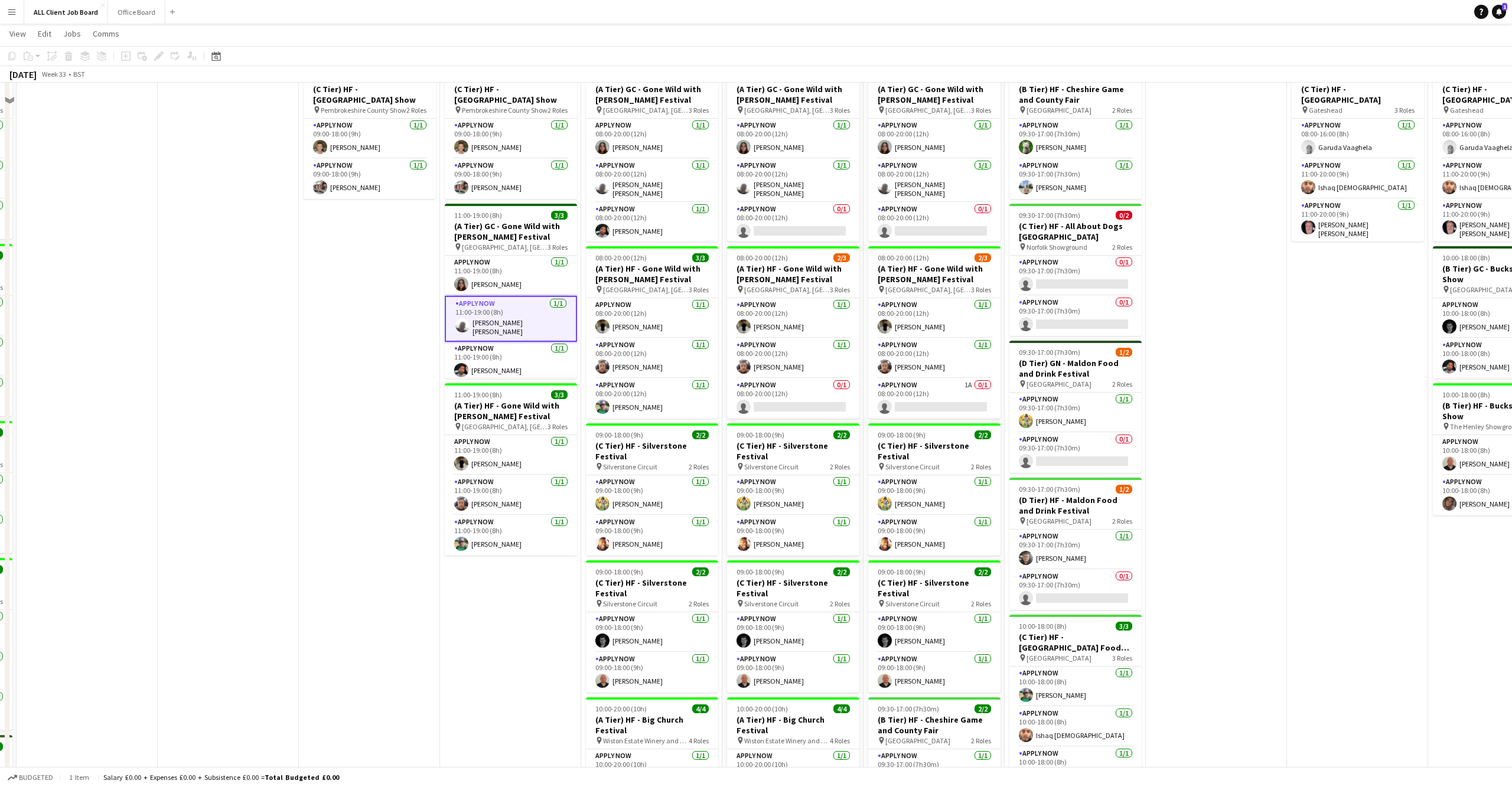
scroll to position [373, 0]
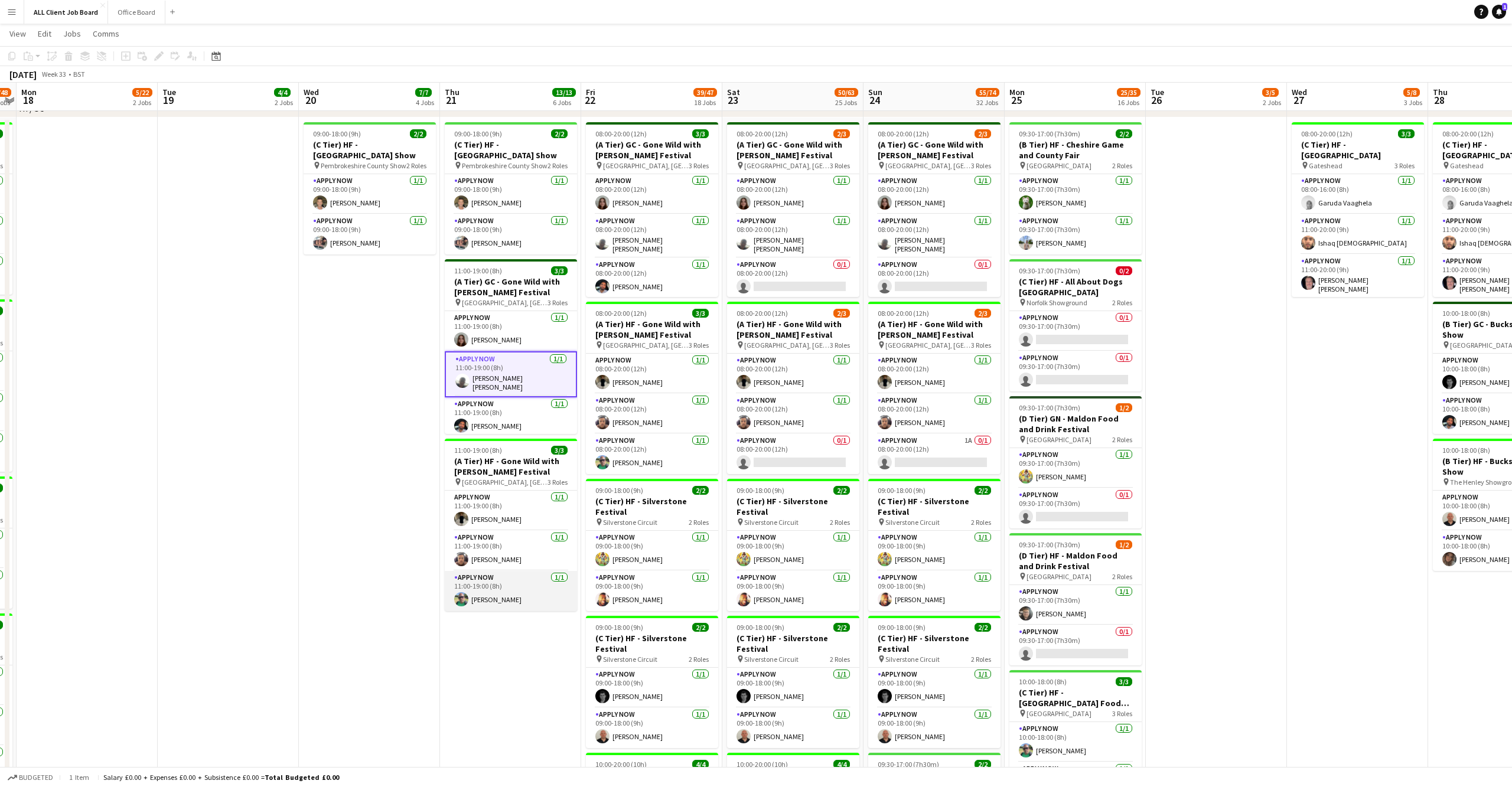
click at [462, 594] on app-user-avatar at bounding box center [461, 599] width 14 height 14
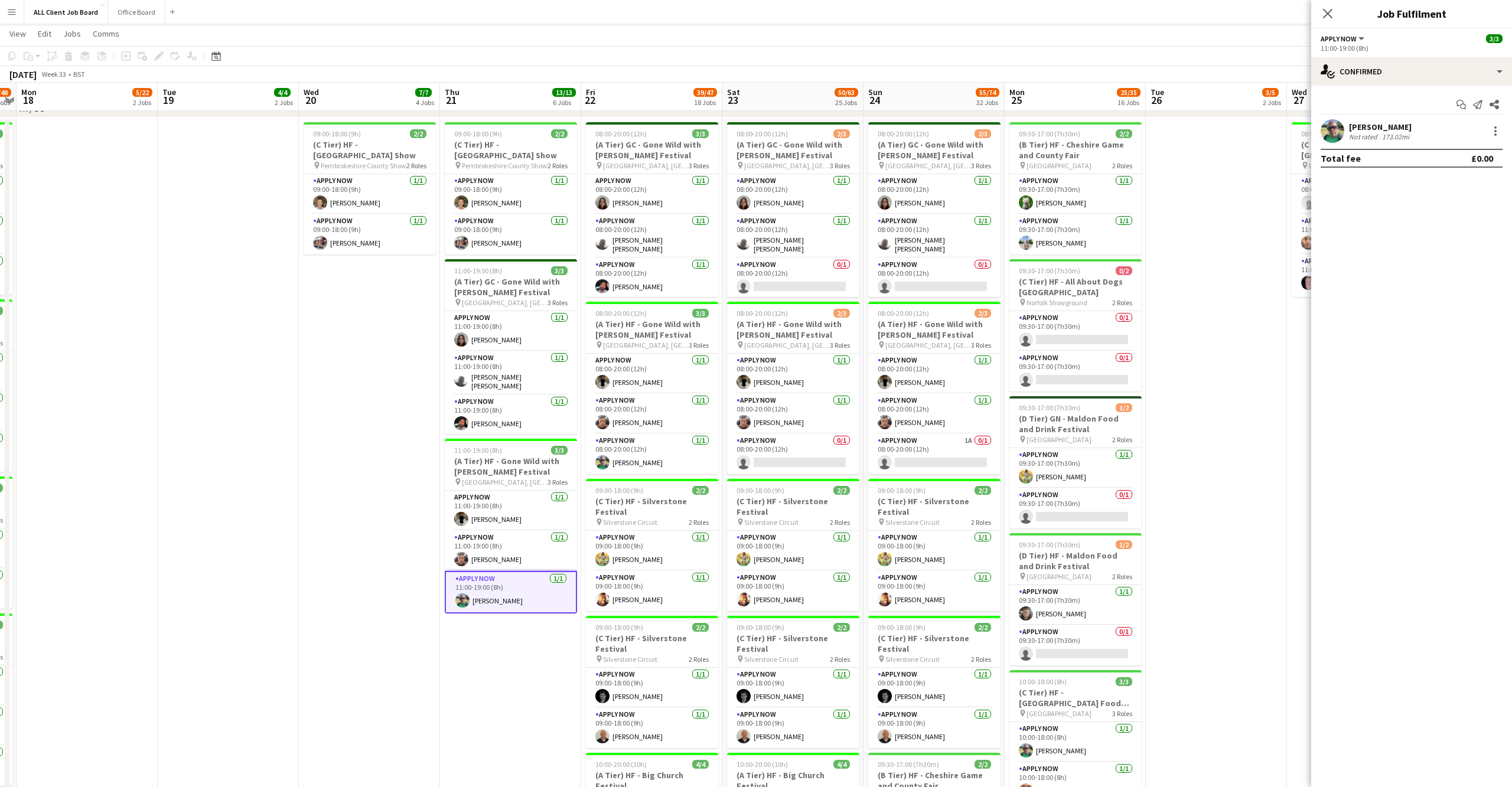
click at [1333, 124] on app-user-avatar at bounding box center [1332, 131] width 24 height 24
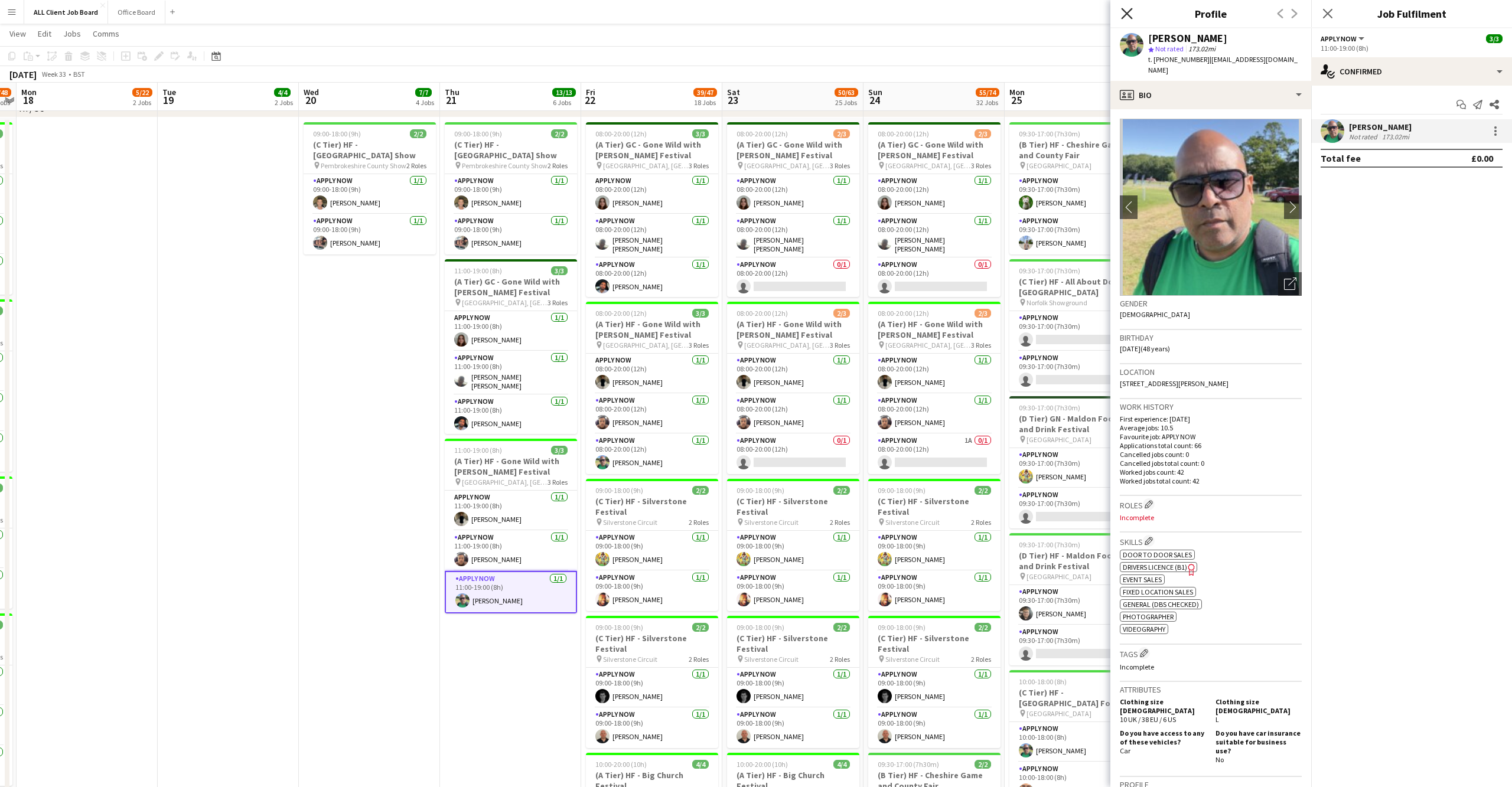
click at [1127, 10] on icon "Close pop-in" at bounding box center [1126, 13] width 11 height 11
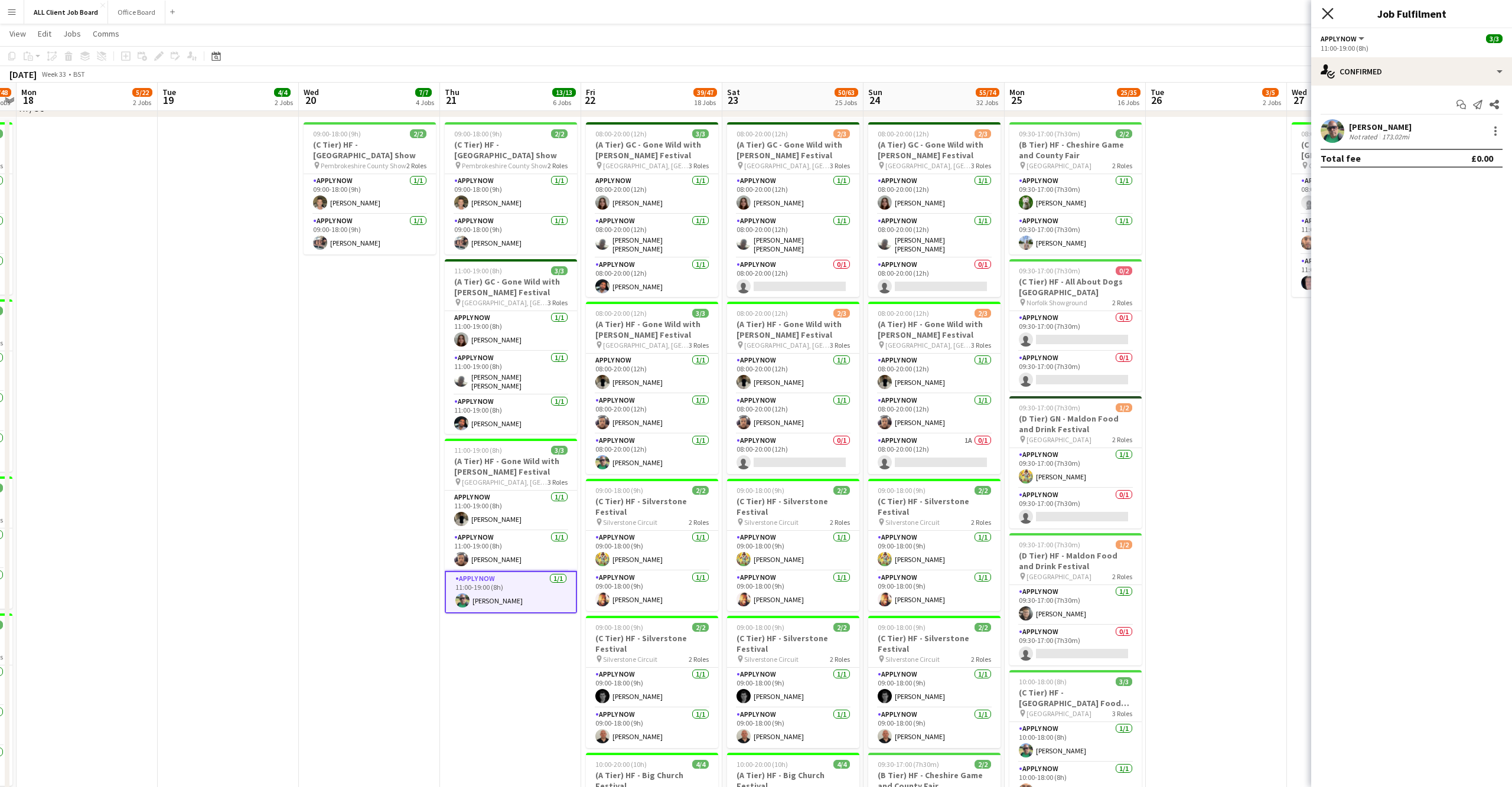
click at [1330, 13] on icon "Close pop-in" at bounding box center [1327, 13] width 11 height 11
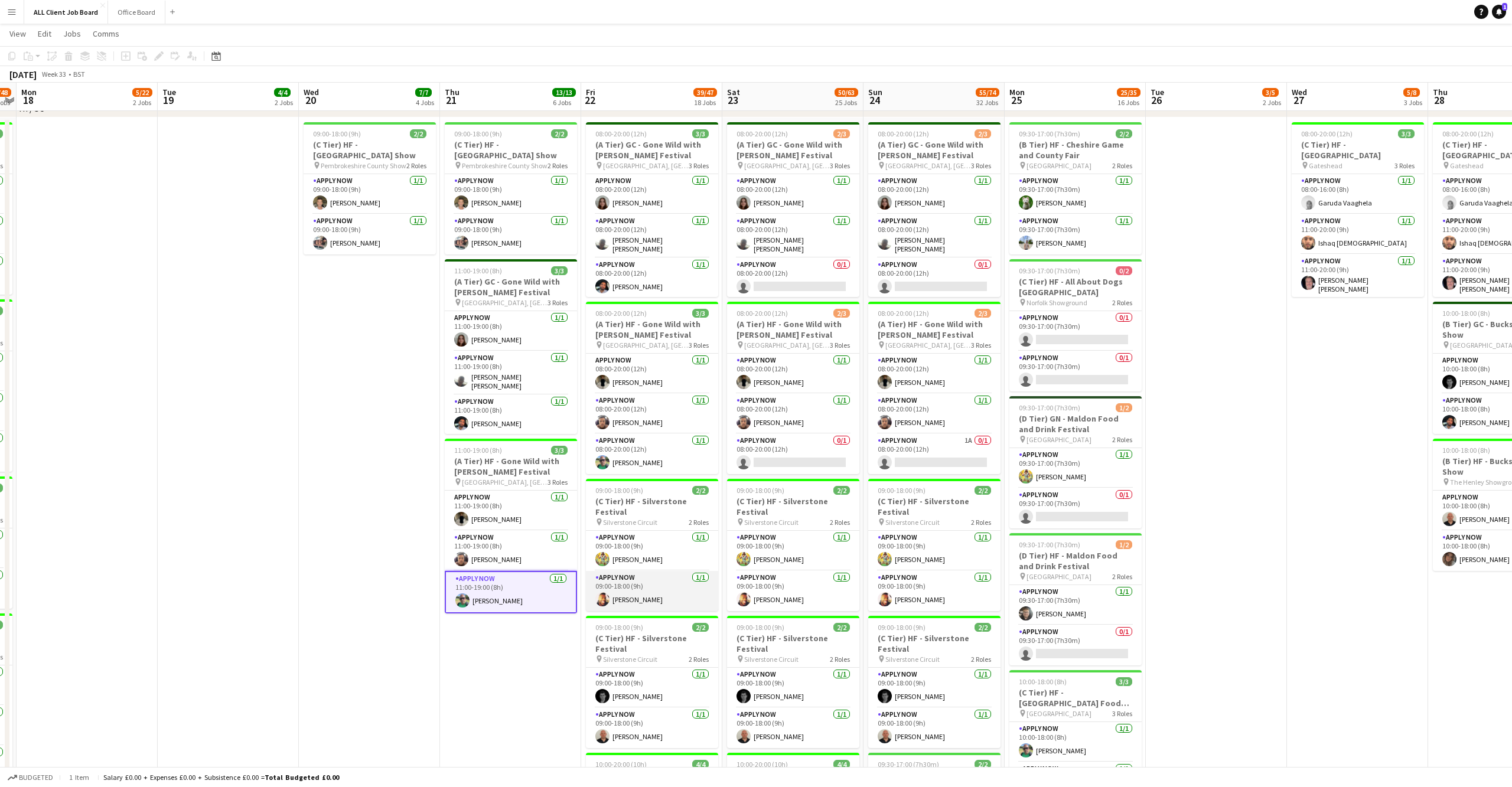
click at [600, 593] on app-user-avatar at bounding box center [603, 599] width 14 height 14
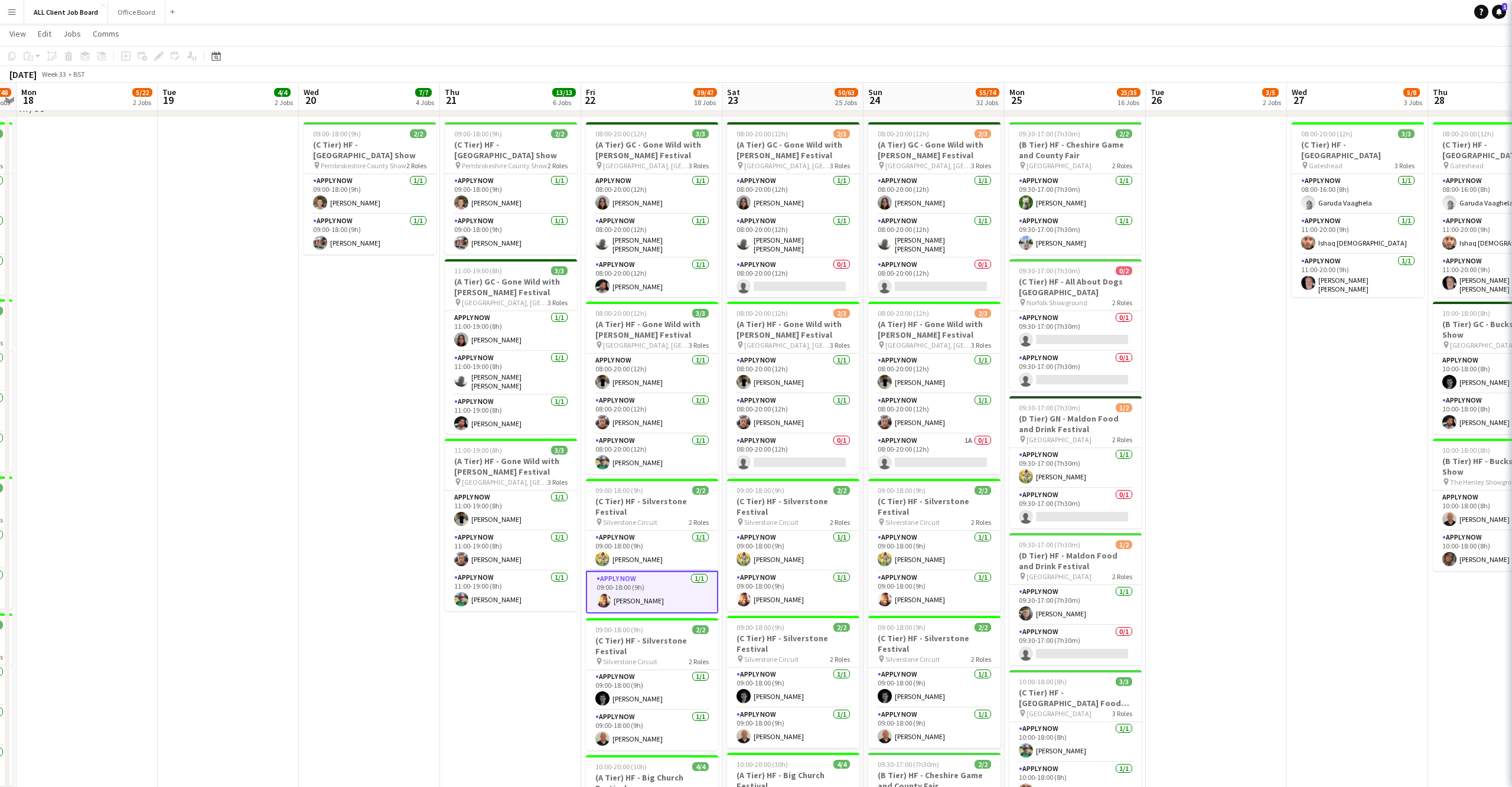
scroll to position [0, 405]
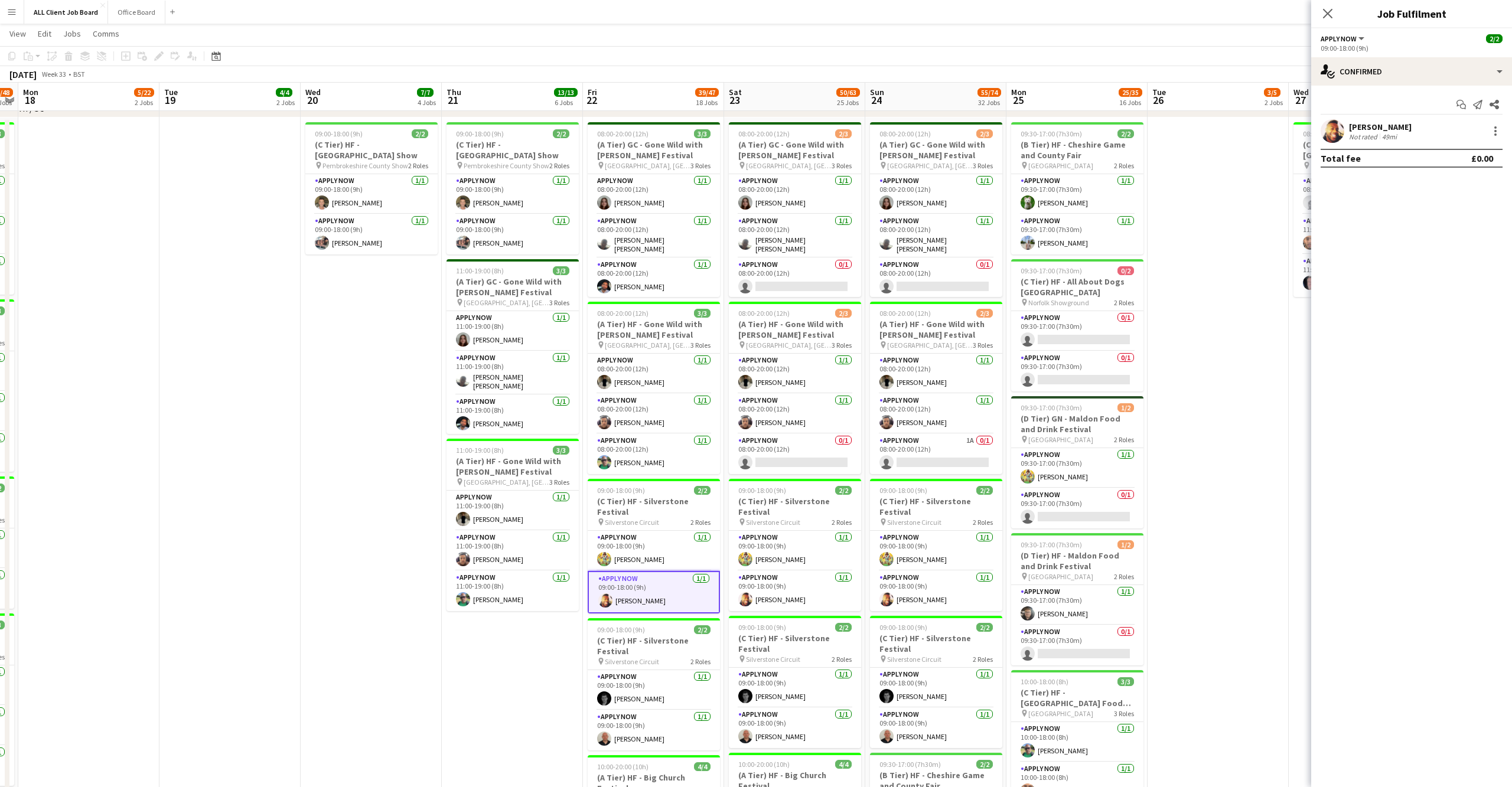
click at [1338, 133] on app-user-avatar at bounding box center [1332, 131] width 24 height 24
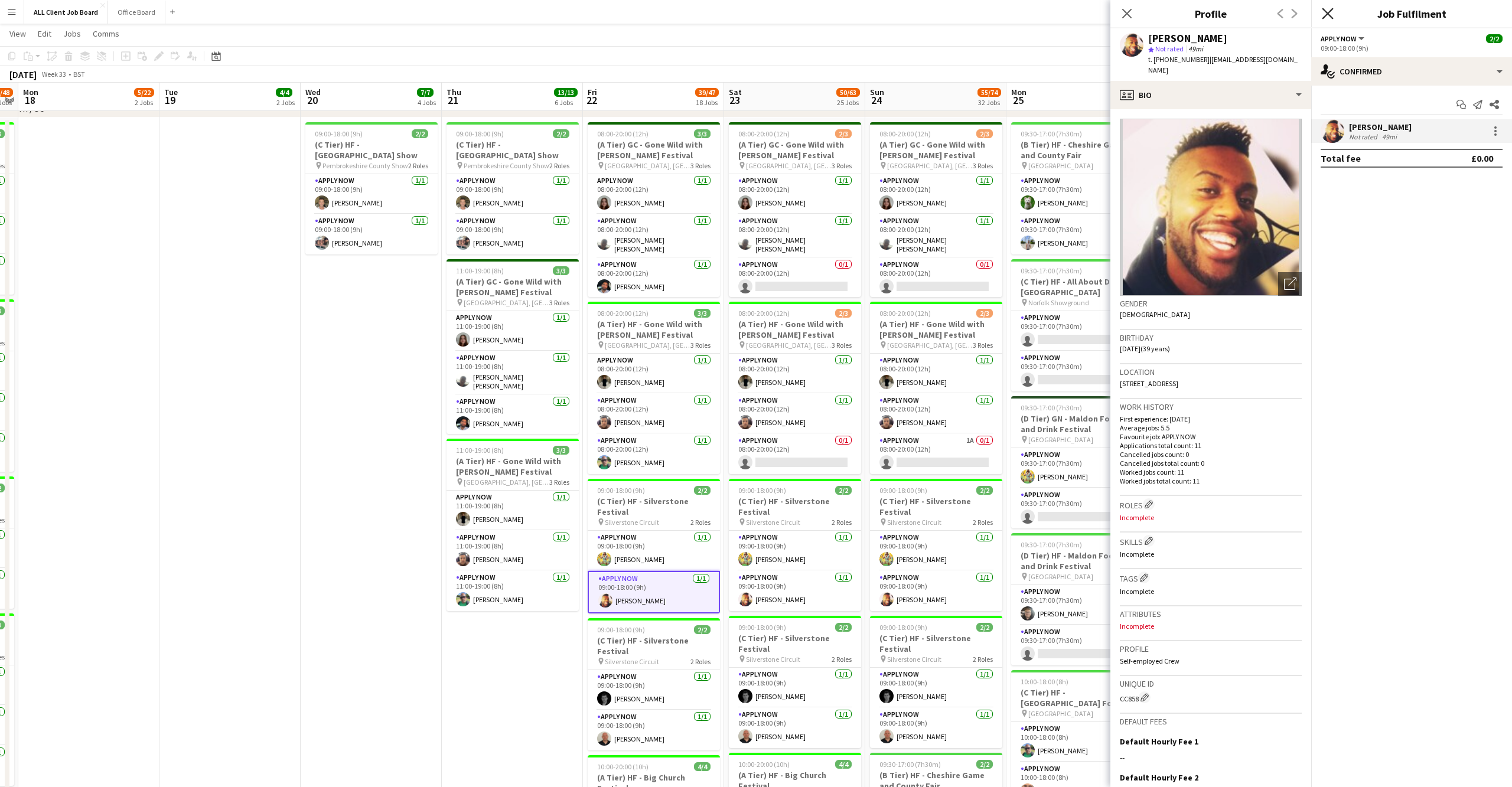
click at [1325, 12] on icon at bounding box center [1327, 13] width 11 height 11
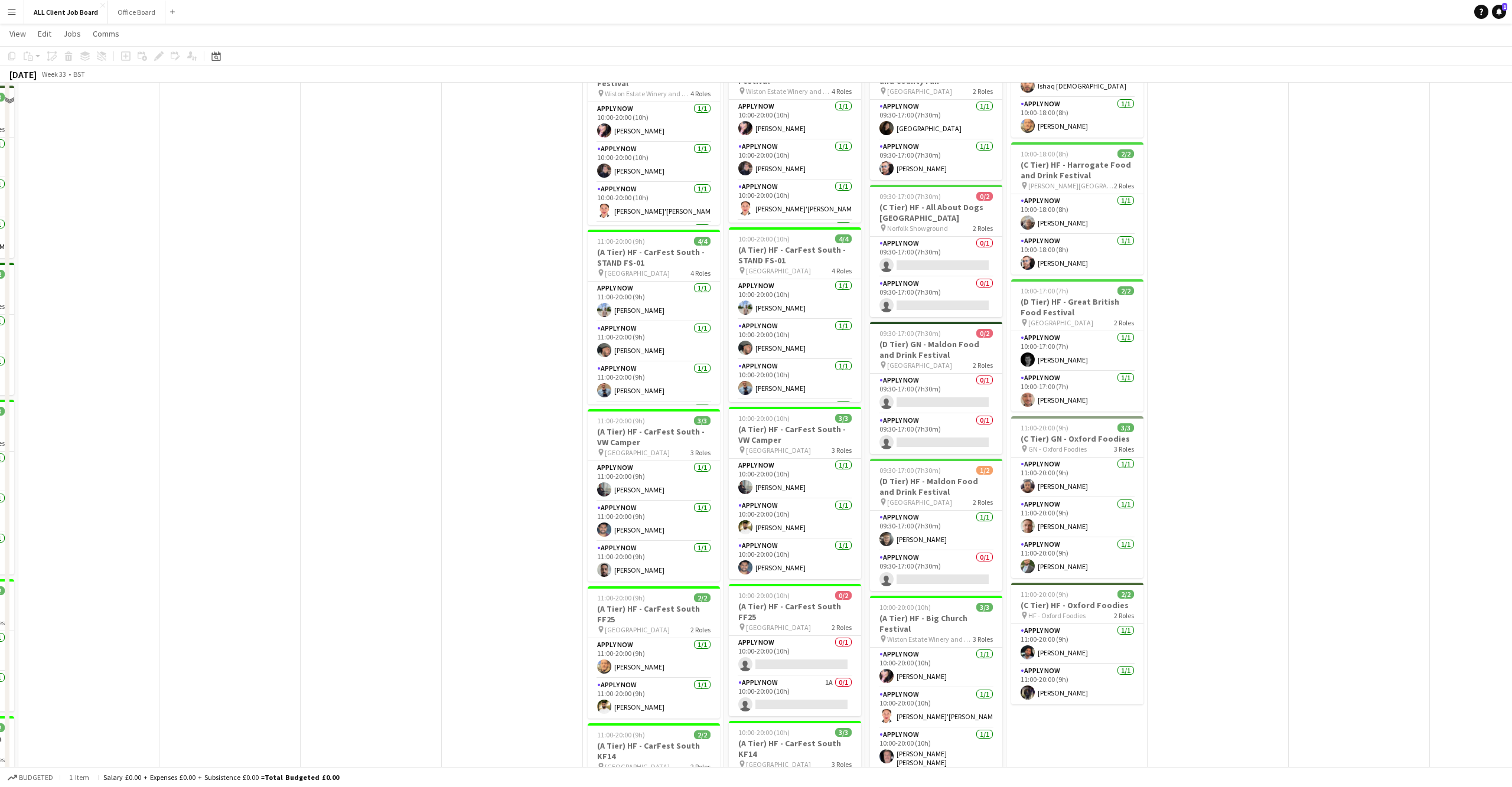
scroll to position [1091, 0]
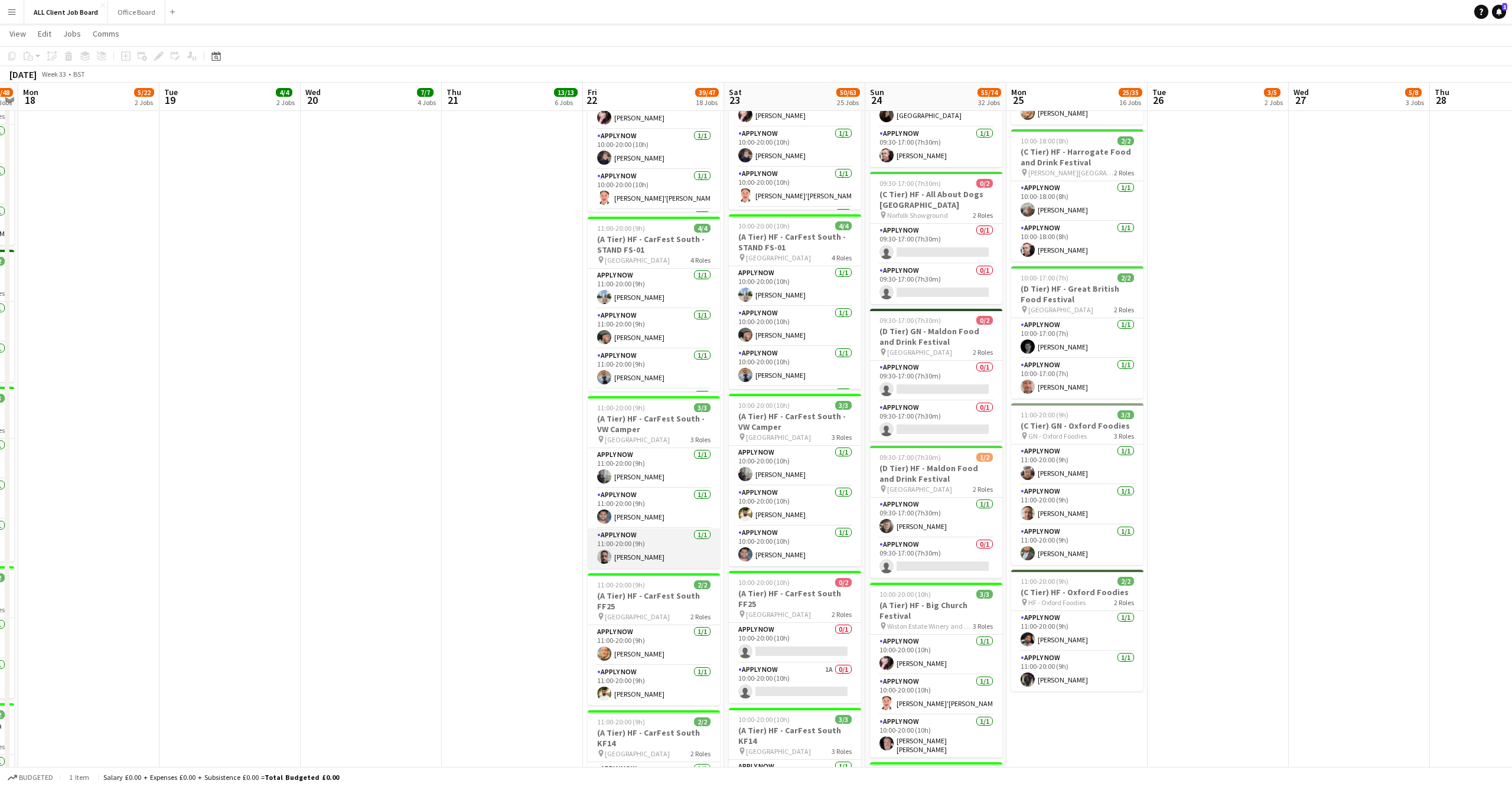
click at [607, 550] on app-user-avatar at bounding box center [604, 557] width 14 height 14
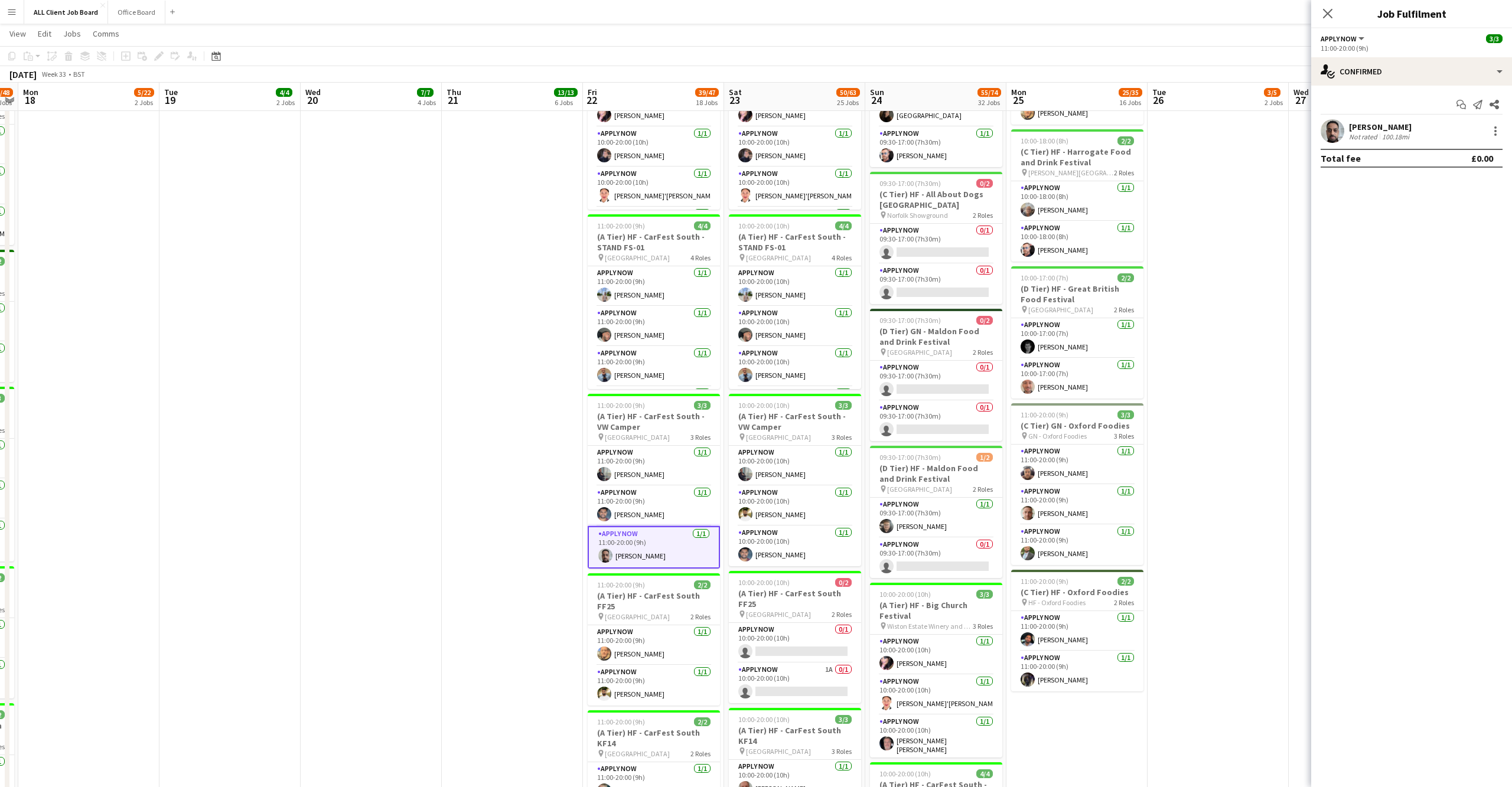
click at [1337, 130] on app-user-avatar at bounding box center [1332, 131] width 24 height 24
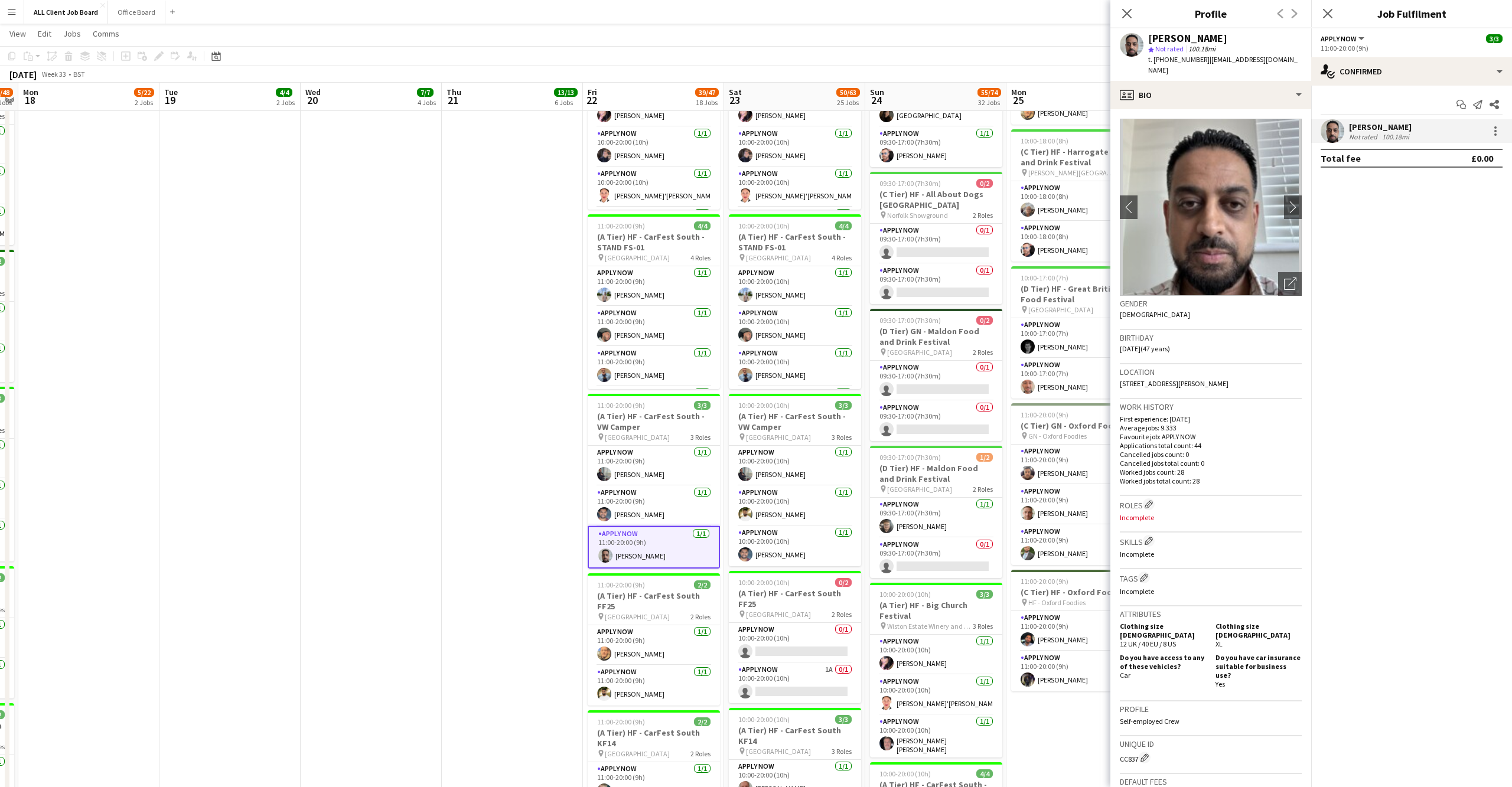
click at [1327, 18] on icon "Close pop-in" at bounding box center [1327, 14] width 9 height 9
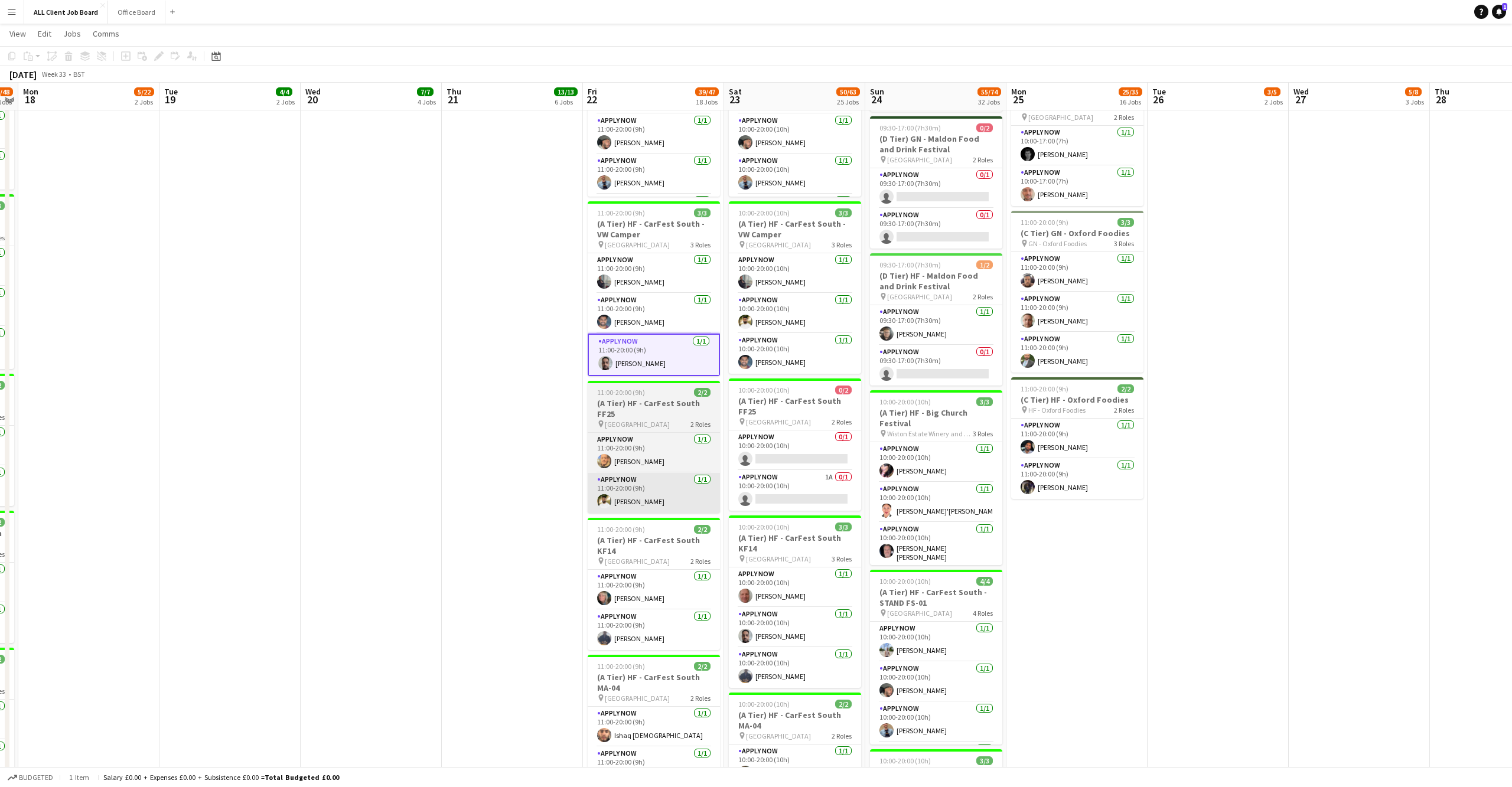
scroll to position [1290, 0]
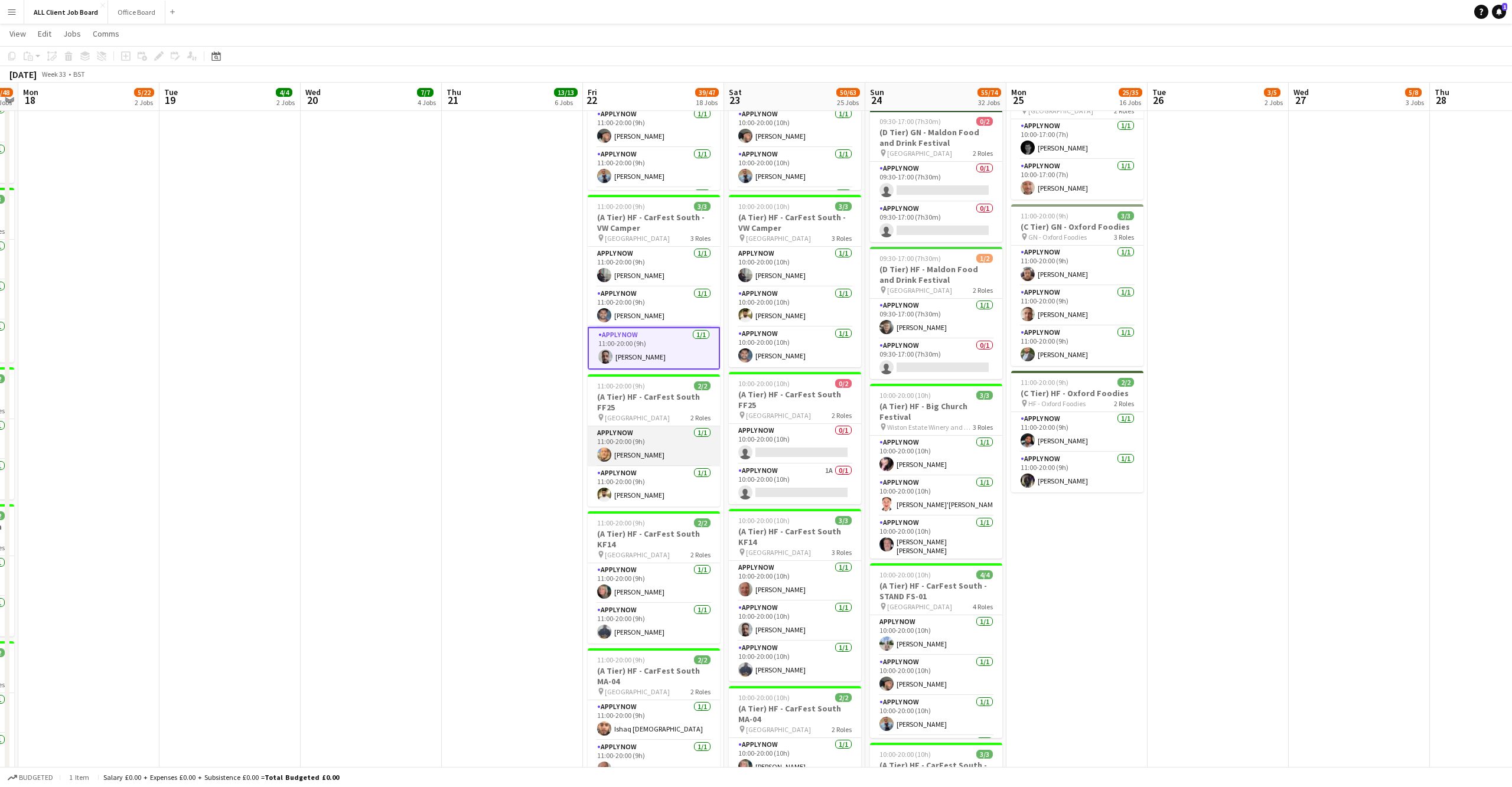
click at [603, 447] on app-user-avatar at bounding box center [604, 455] width 14 height 14
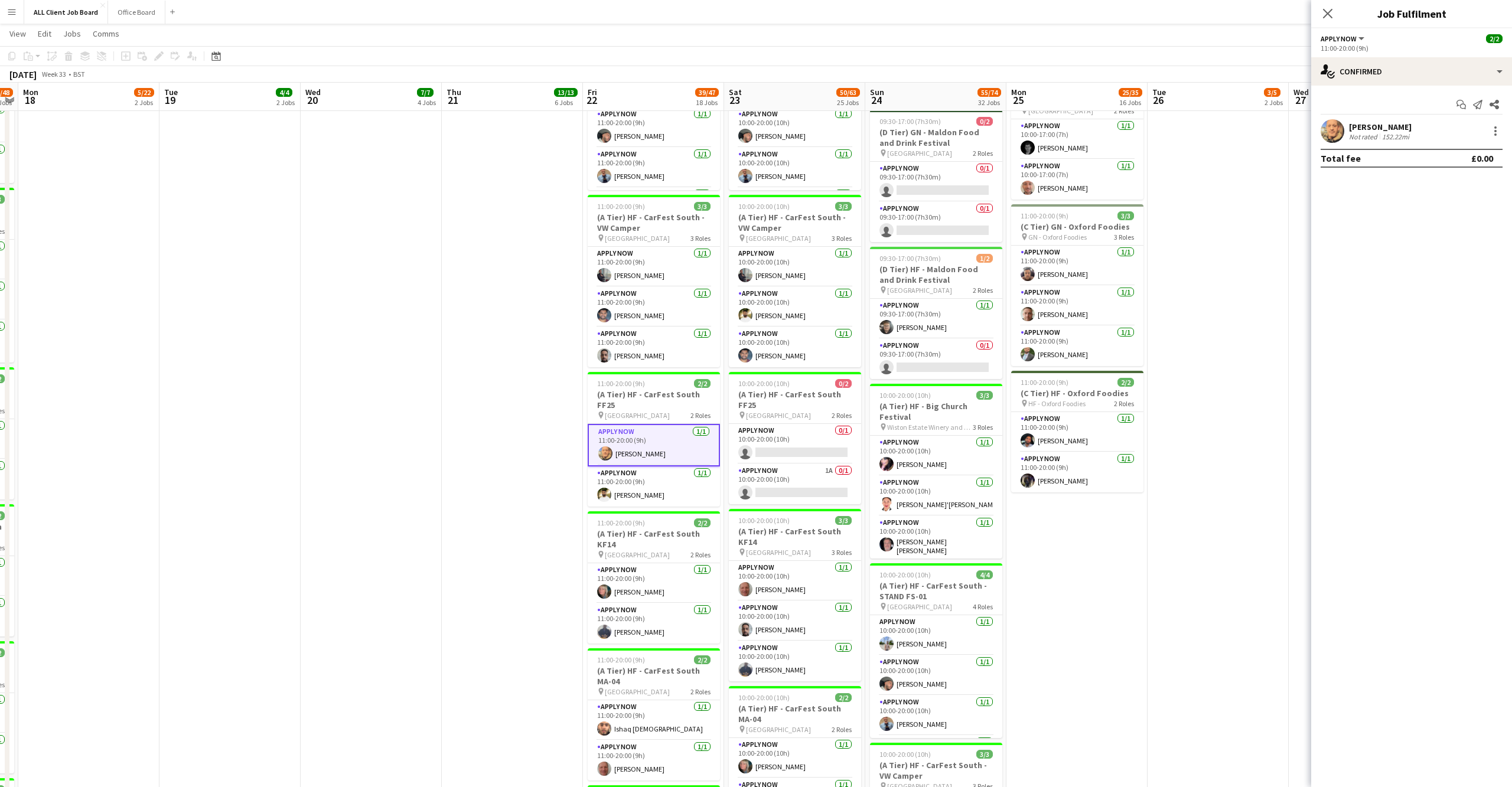
click at [1339, 134] on app-user-avatar at bounding box center [1332, 131] width 24 height 24
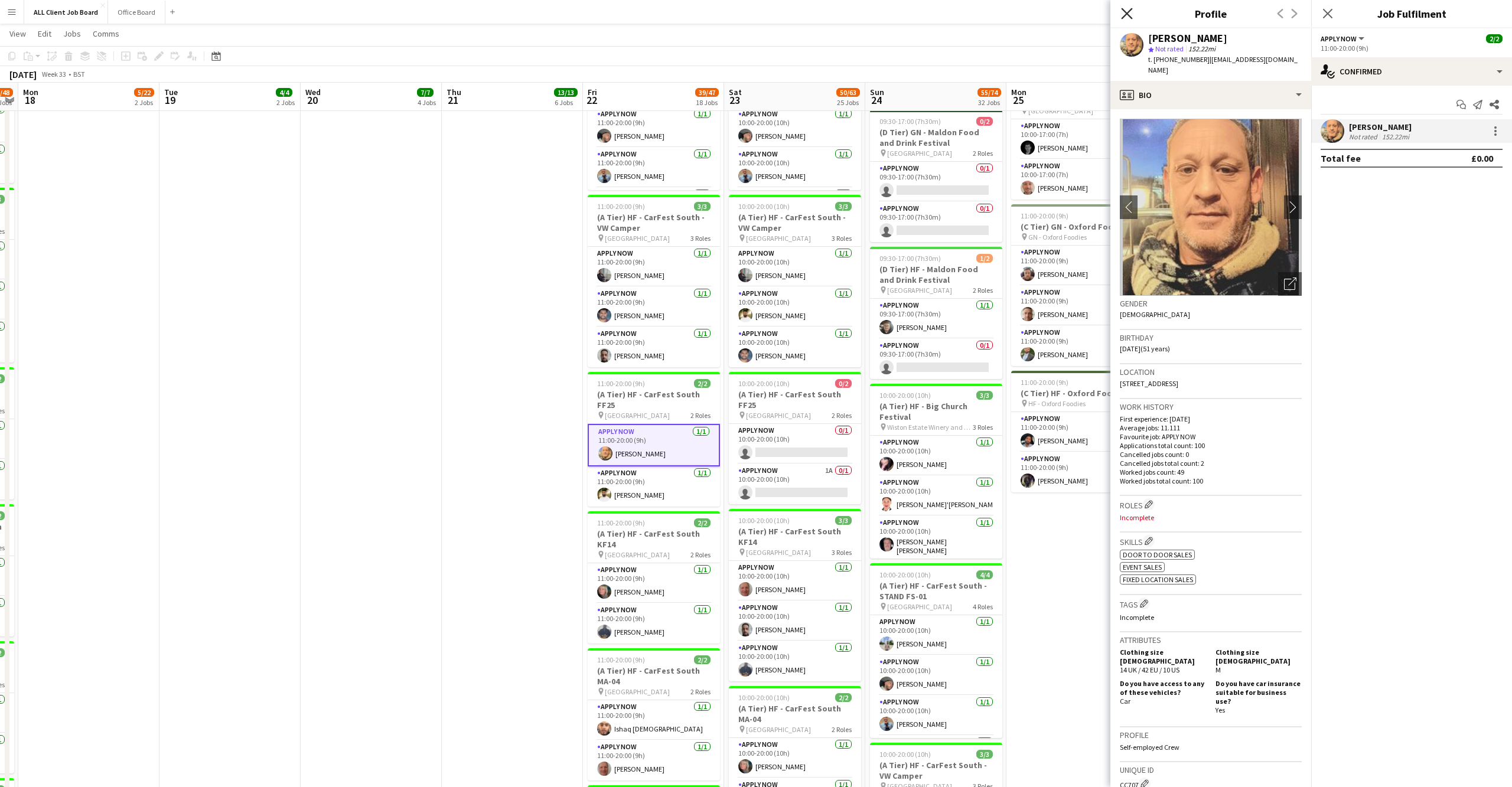
click at [1123, 11] on icon "Close pop-in" at bounding box center [1126, 13] width 11 height 11
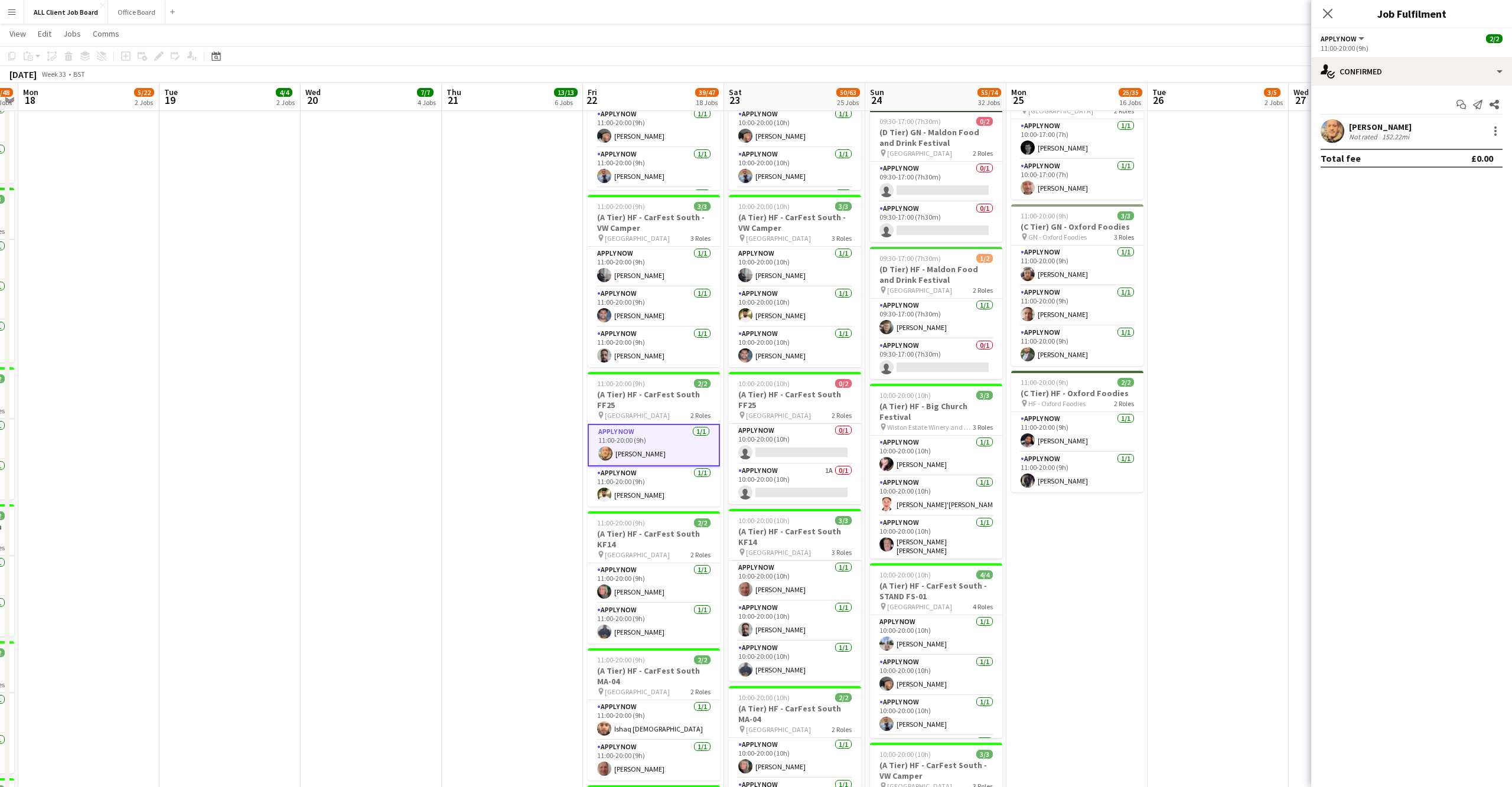
click at [1330, 13] on icon "Close pop-in" at bounding box center [1327, 14] width 9 height 9
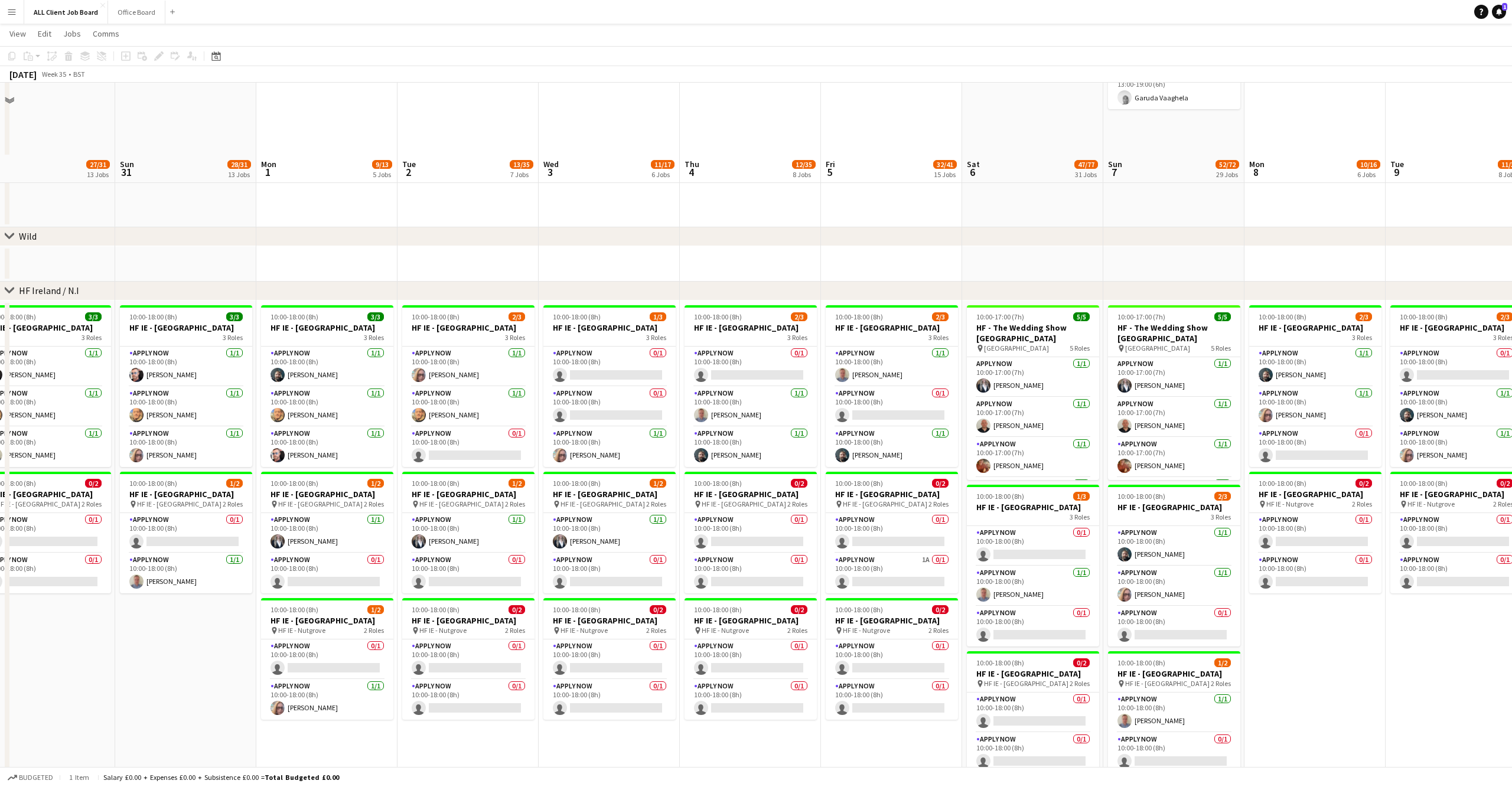
scroll to position [3523, 0]
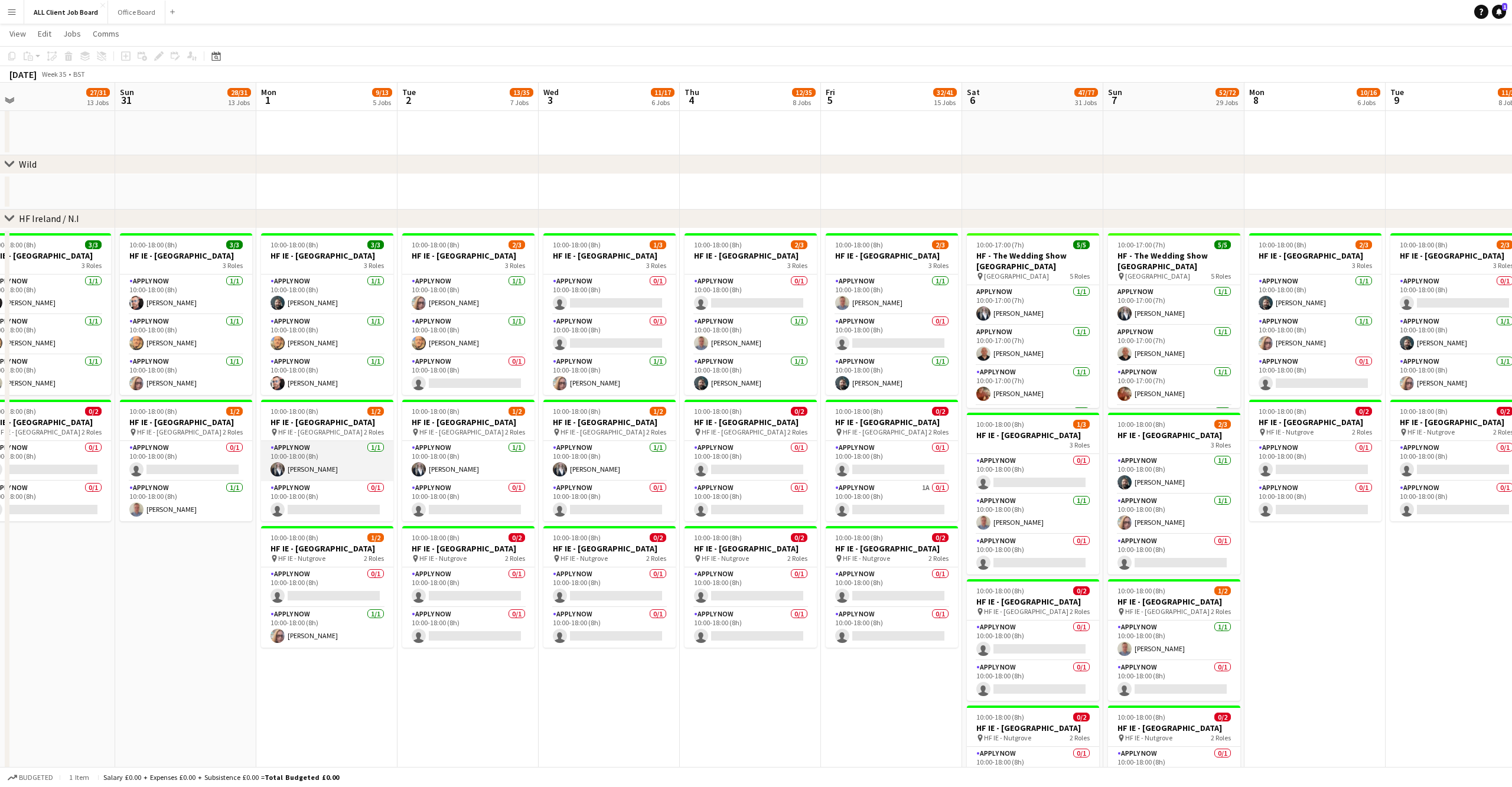
click at [279, 476] on app-user-avatar at bounding box center [277, 470] width 14 height 14
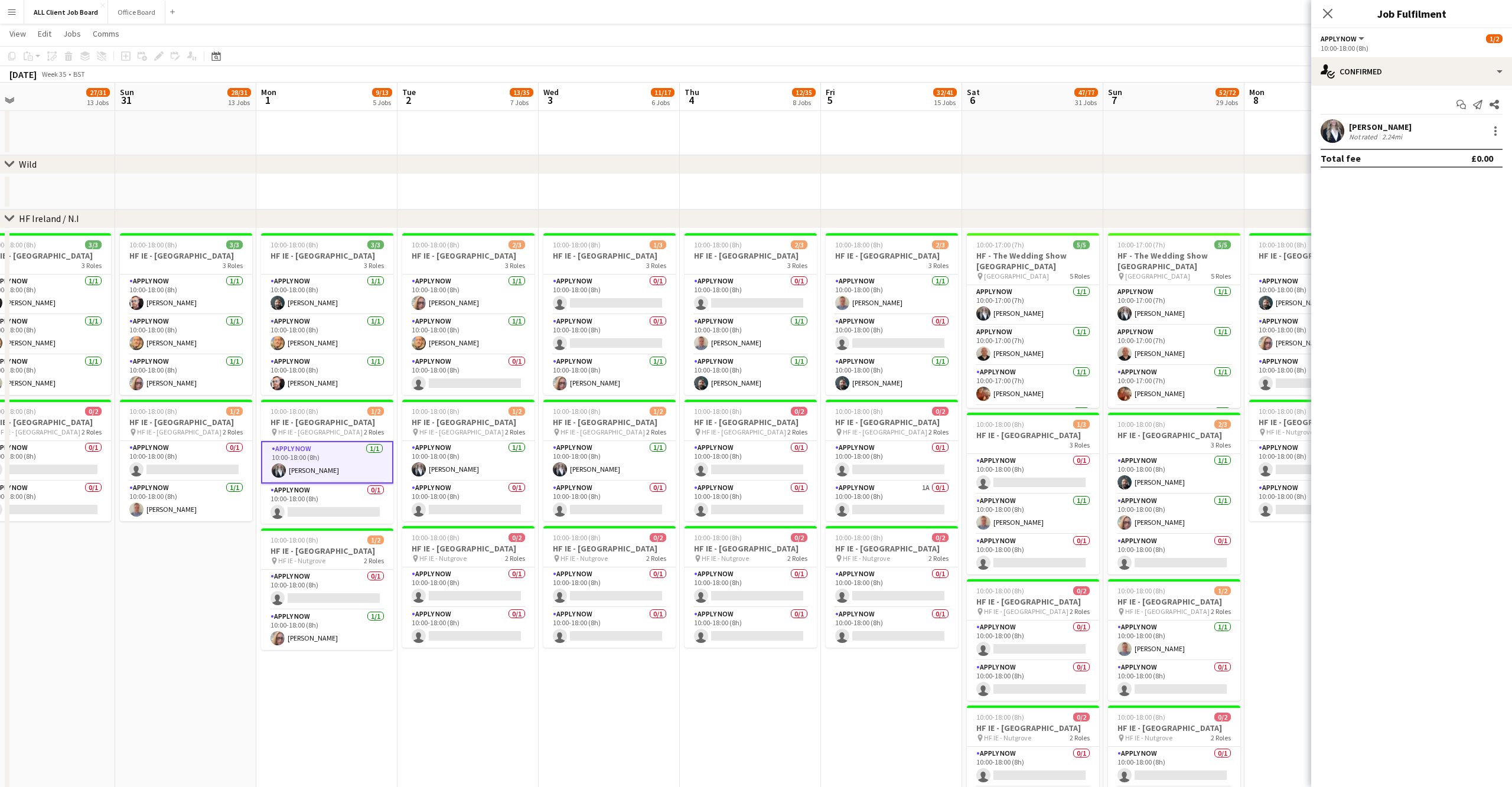
click at [1333, 130] on app-user-avatar at bounding box center [1332, 131] width 24 height 24
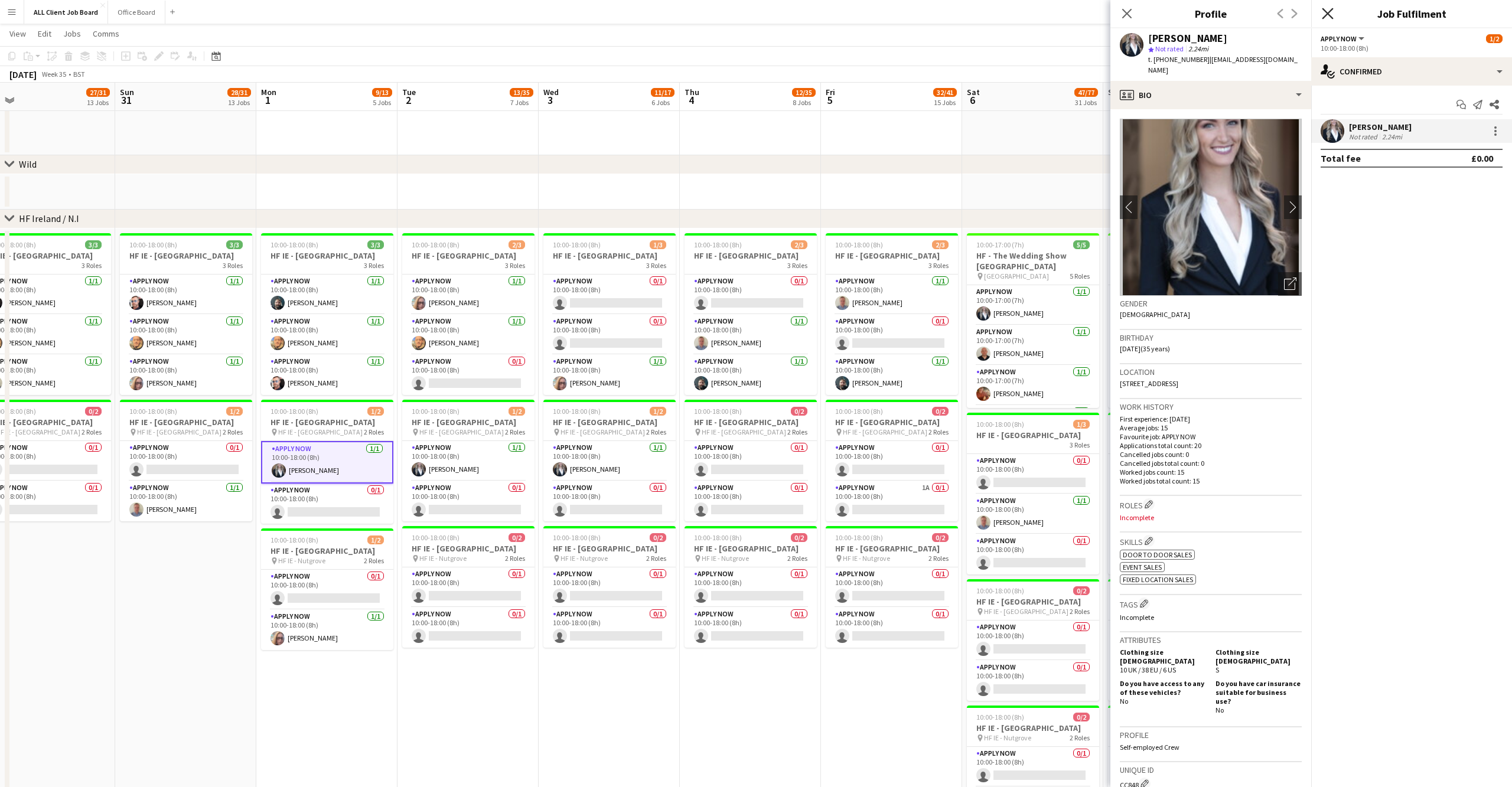
click at [1326, 15] on icon at bounding box center [1327, 13] width 11 height 11
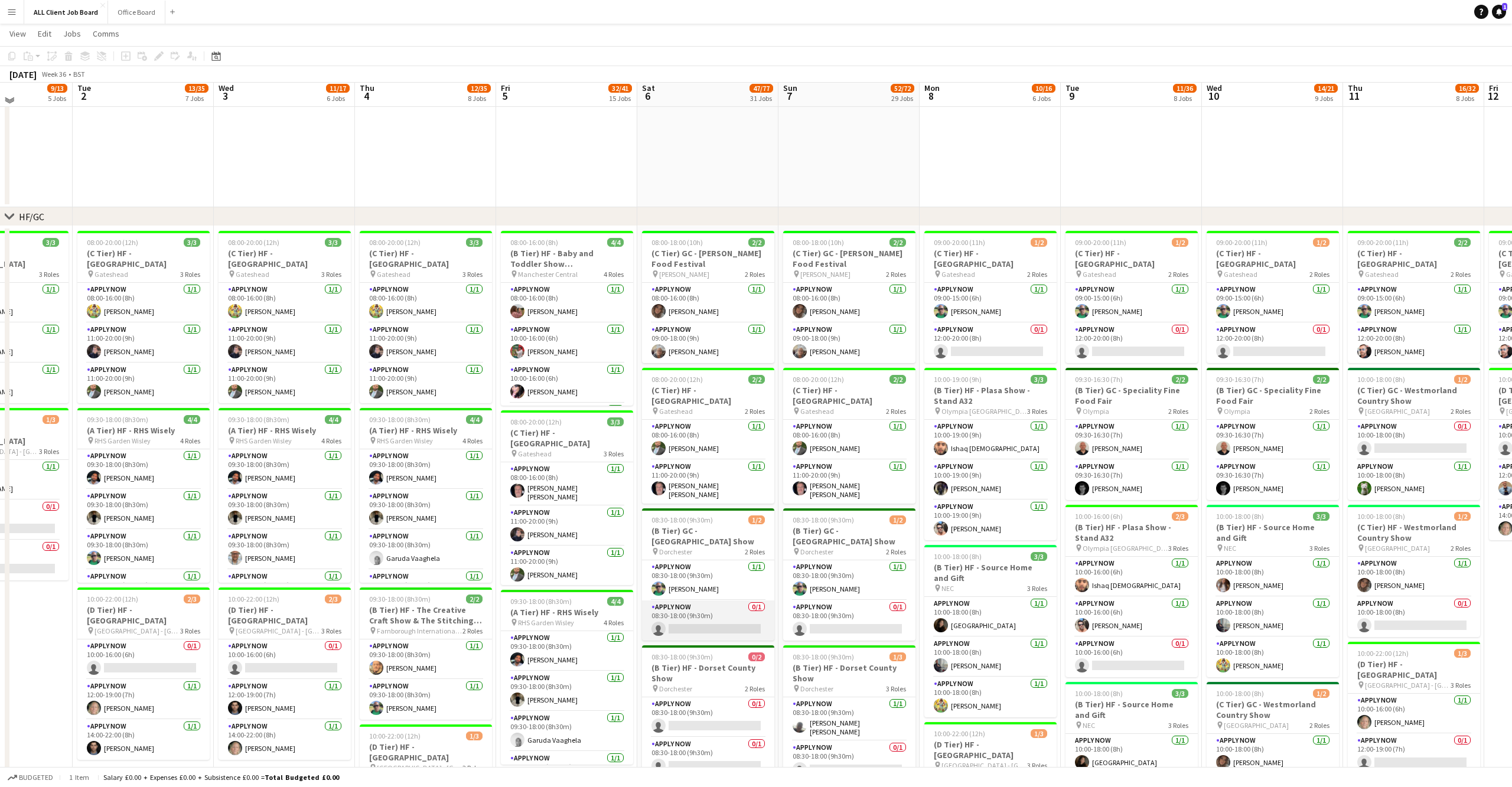
scroll to position [260, 0]
